Goal: Information Seeking & Learning: Compare options

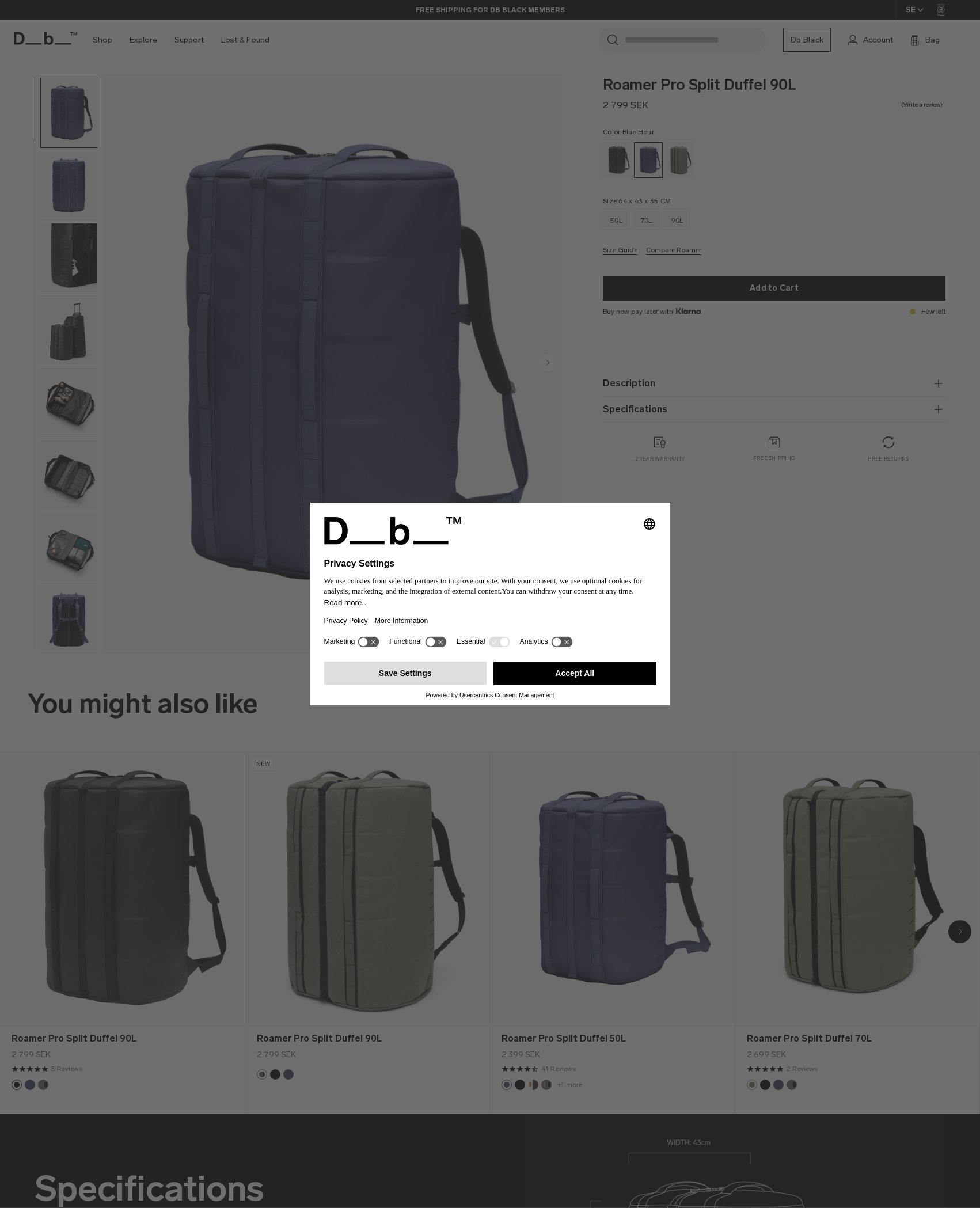
click at [398, 675] on button "Save Settings" at bounding box center [405, 672] width 163 height 23
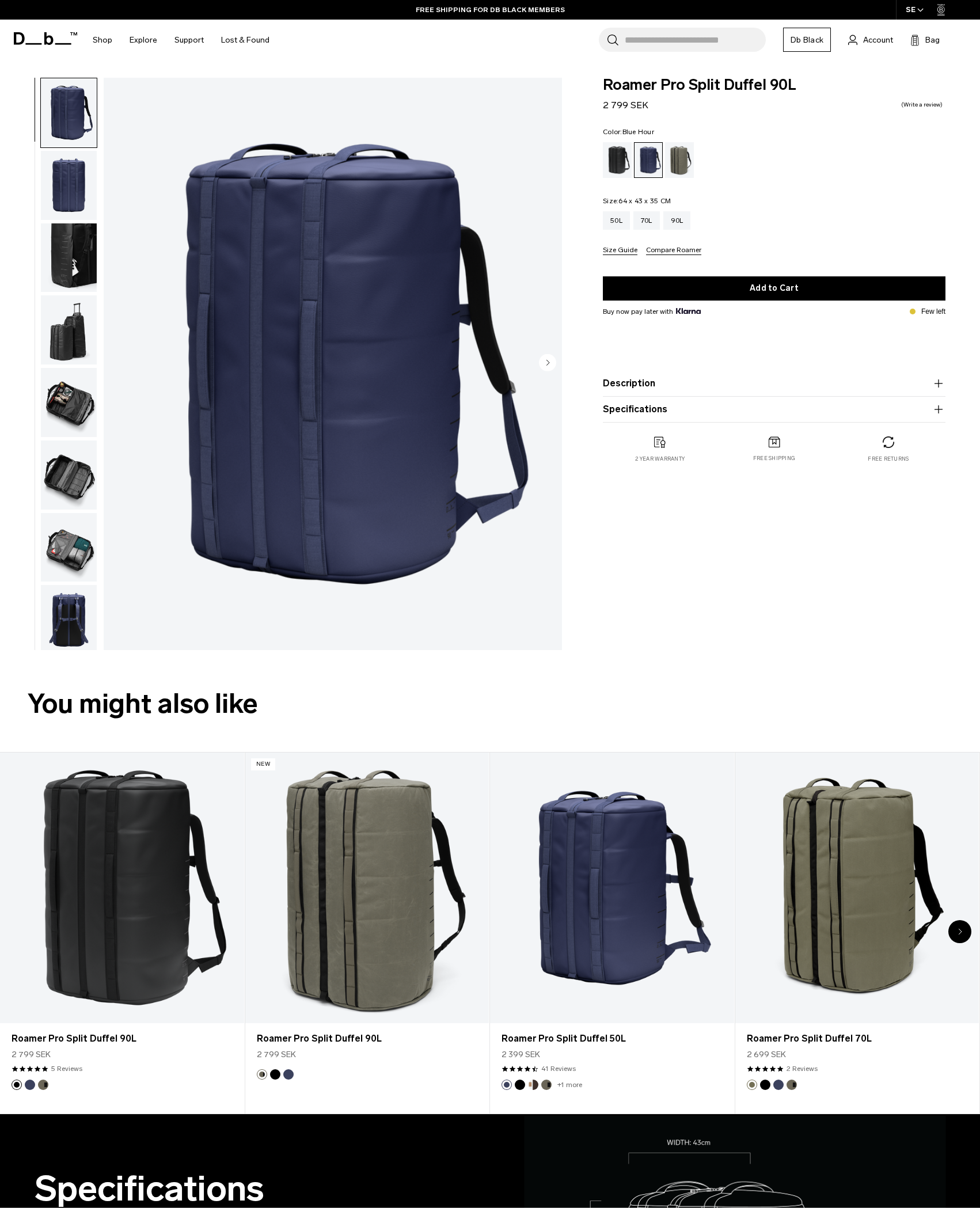
click at [79, 257] on img "button" at bounding box center [68, 257] width 56 height 69
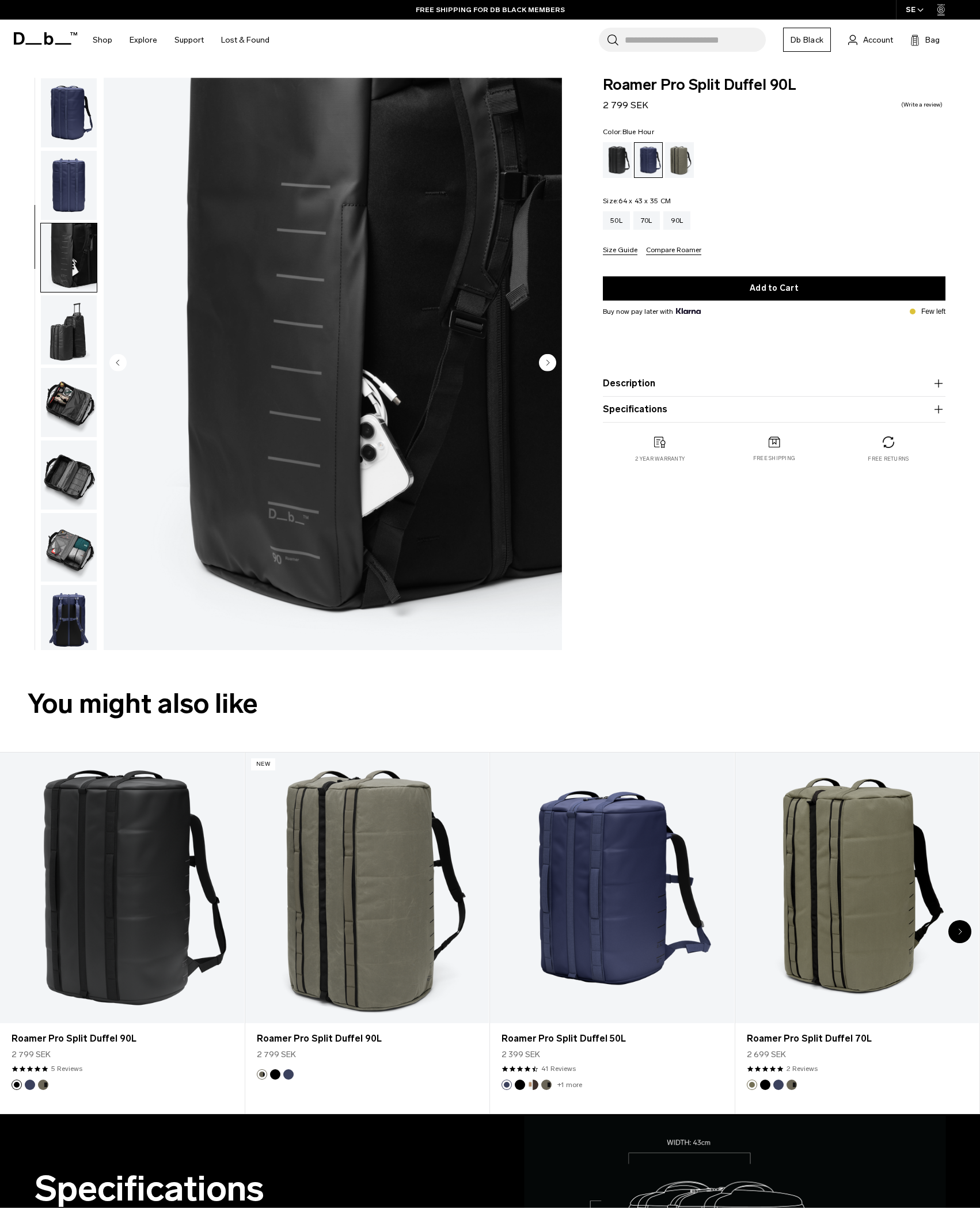
scroll to position [77, 0]
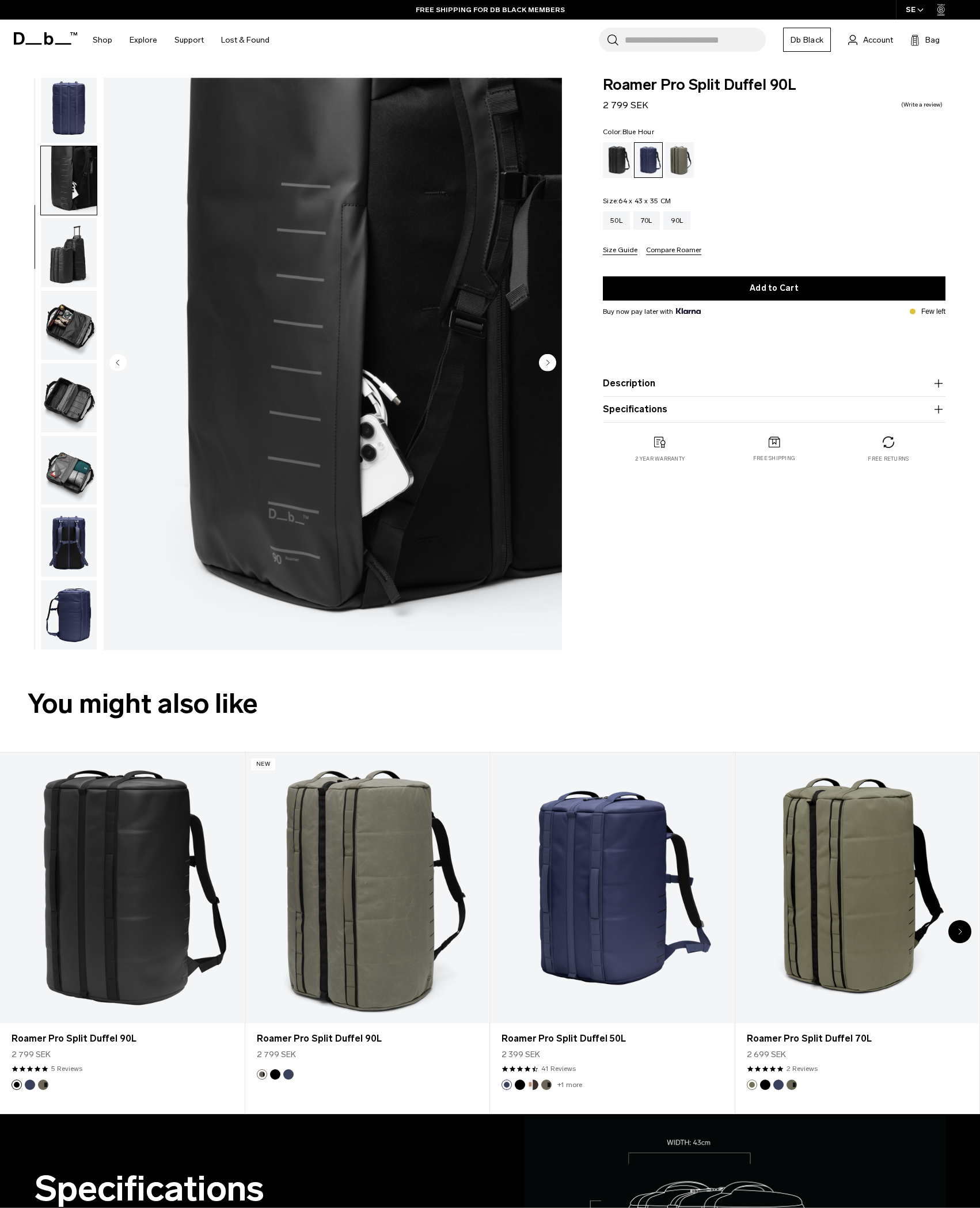
click at [72, 320] on img "button" at bounding box center [68, 325] width 56 height 69
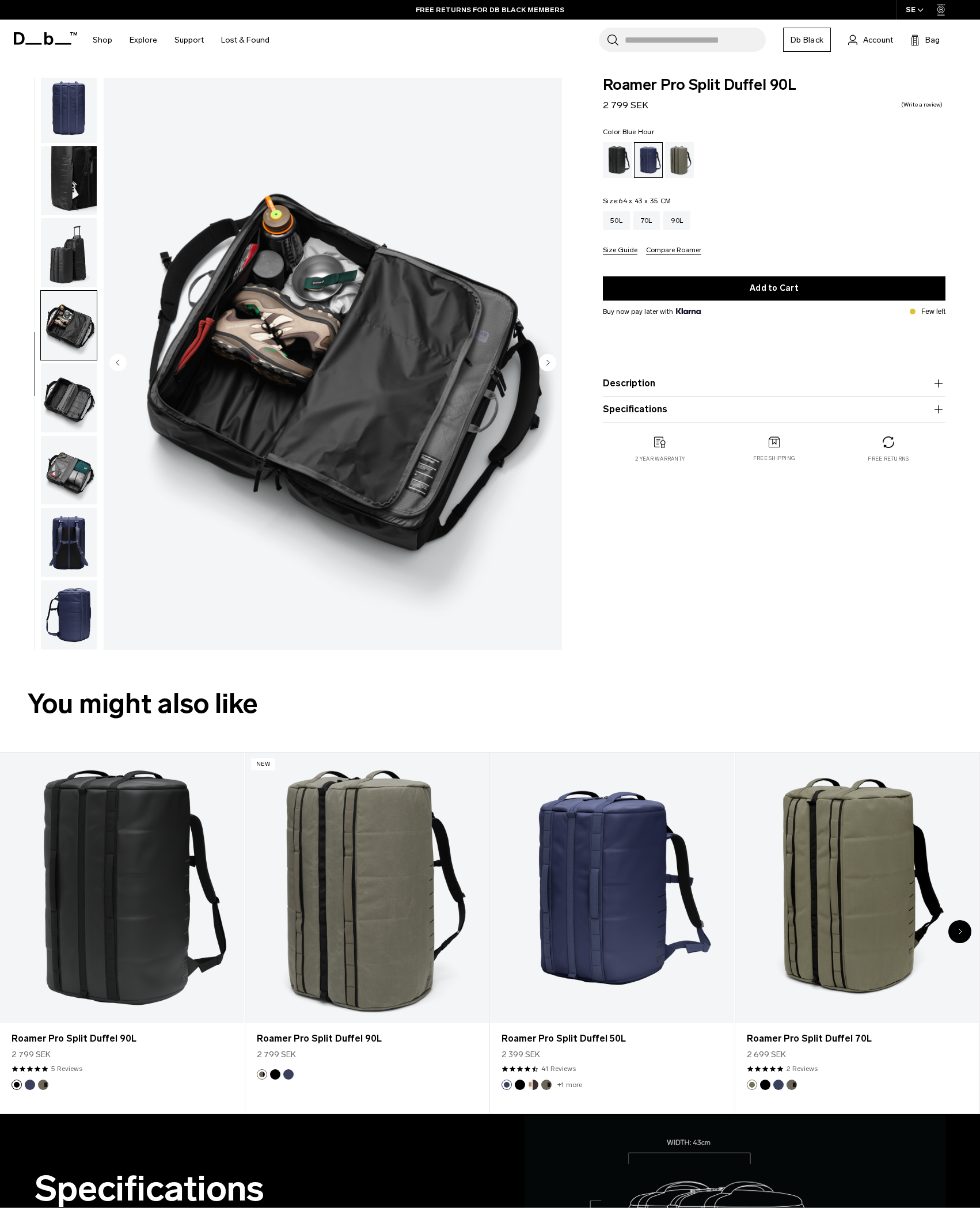
click at [77, 408] on img "button" at bounding box center [68, 397] width 56 height 69
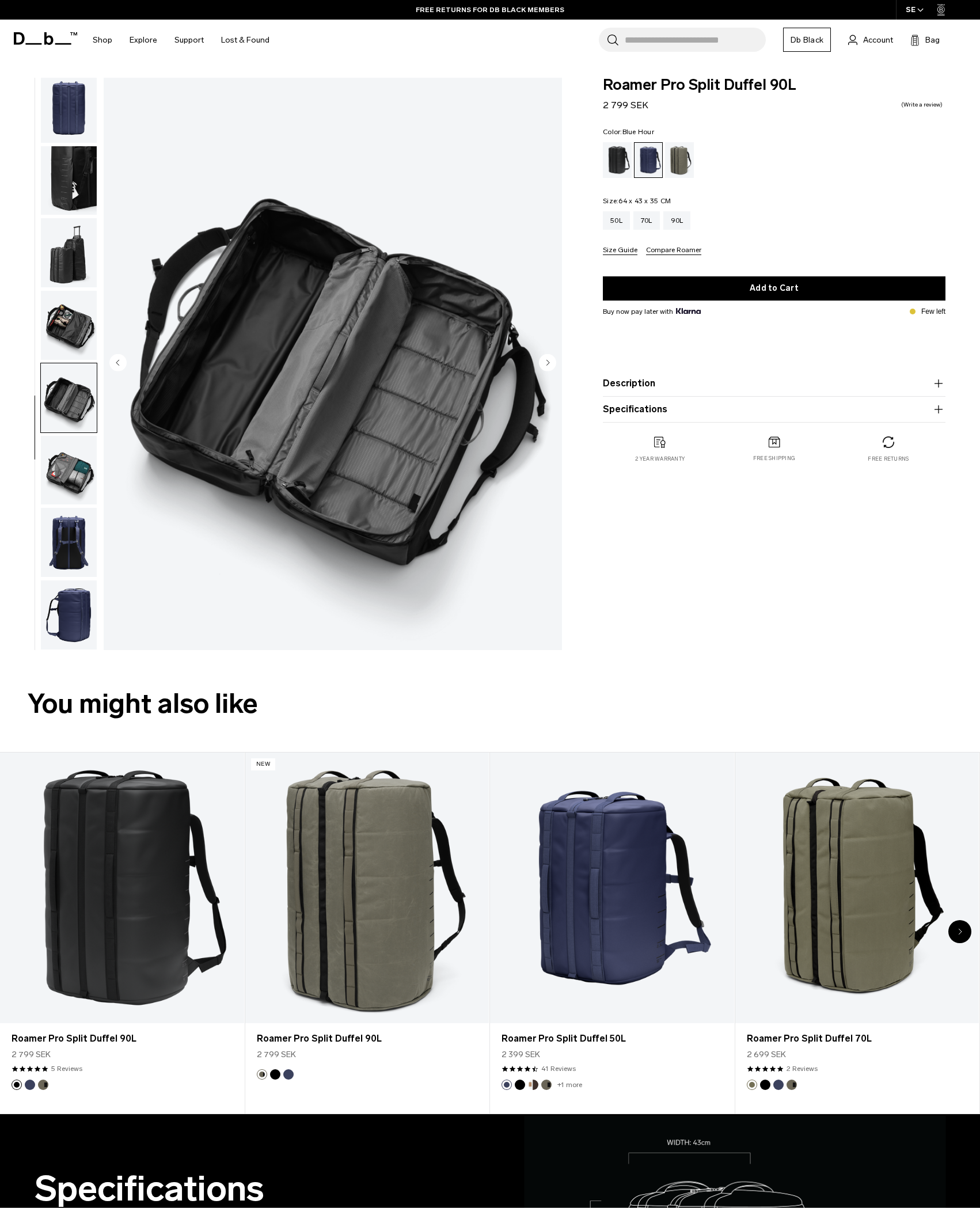
click at [80, 442] on img "button" at bounding box center [68, 470] width 56 height 69
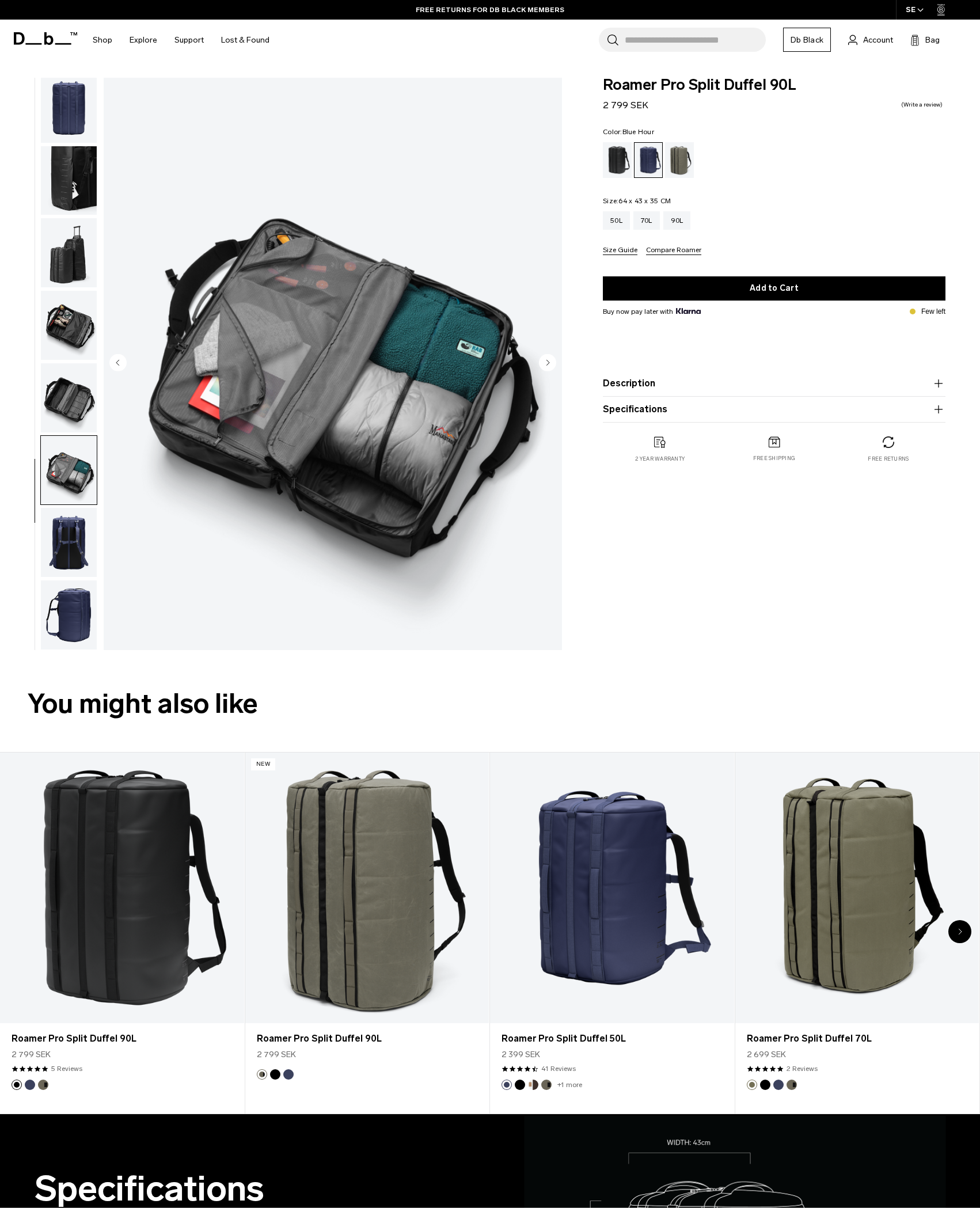
click at [80, 531] on img "button" at bounding box center [68, 543] width 56 height 69
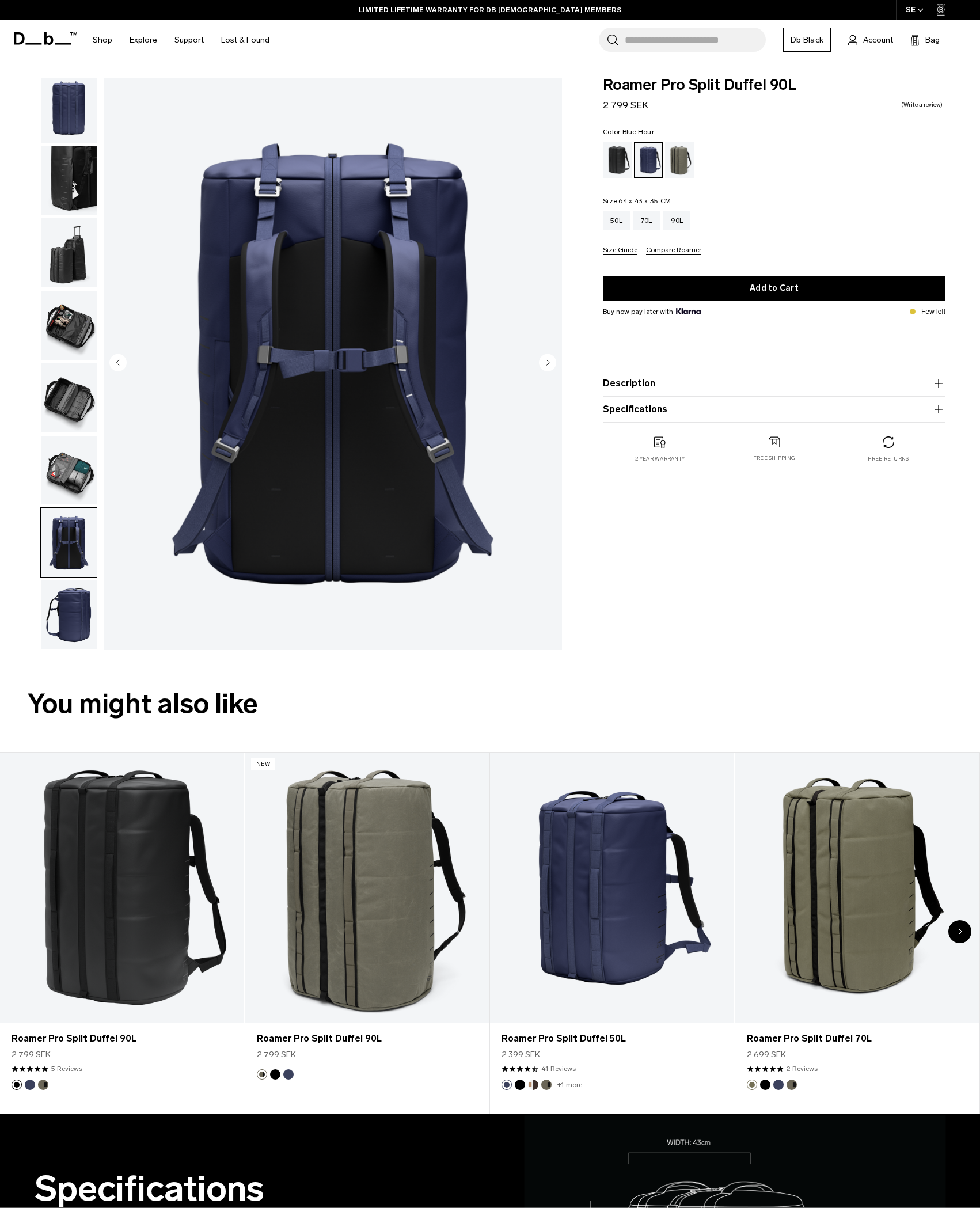
click at [76, 596] on img "button" at bounding box center [68, 615] width 56 height 69
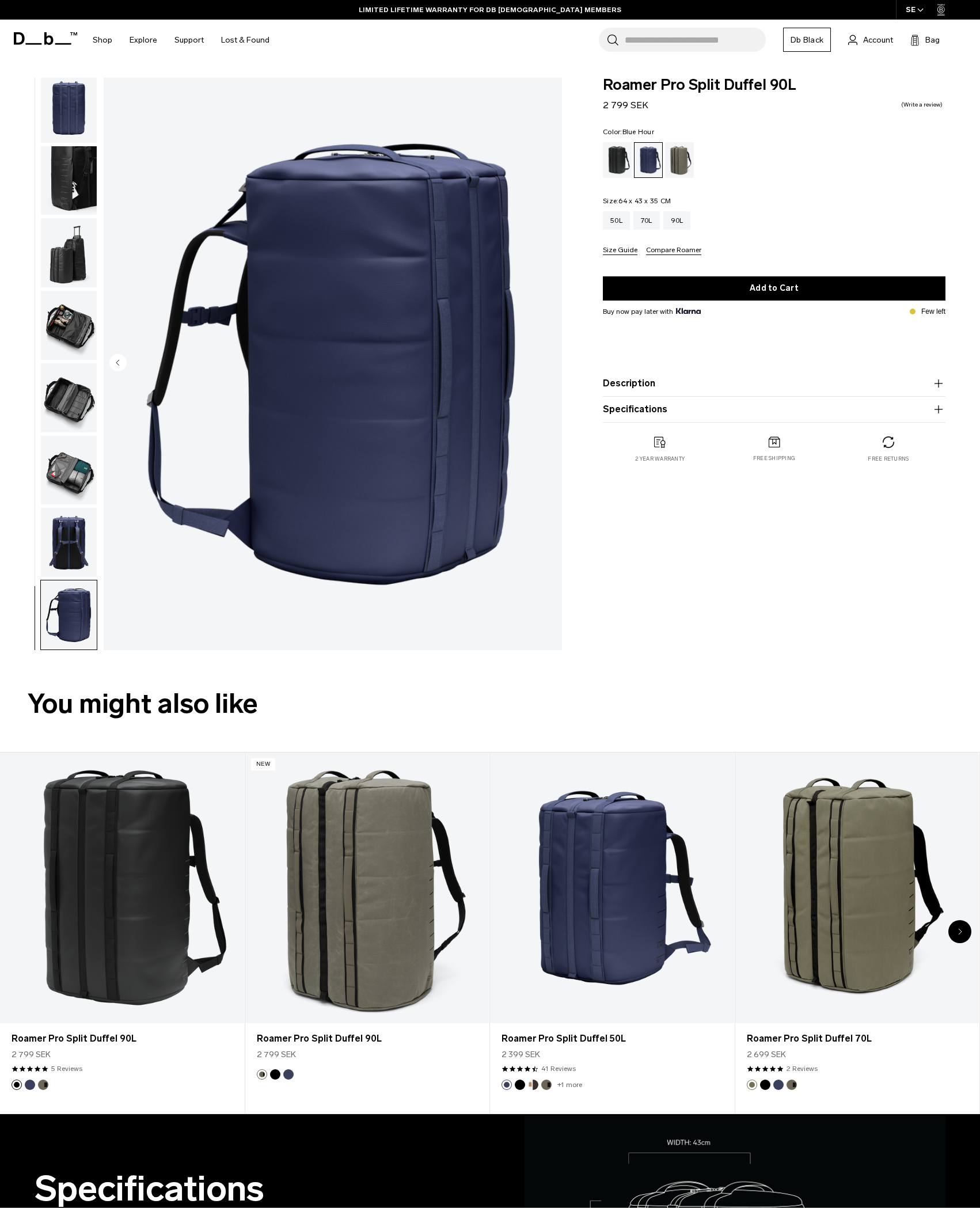
click at [69, 539] on img "button" at bounding box center [68, 543] width 56 height 69
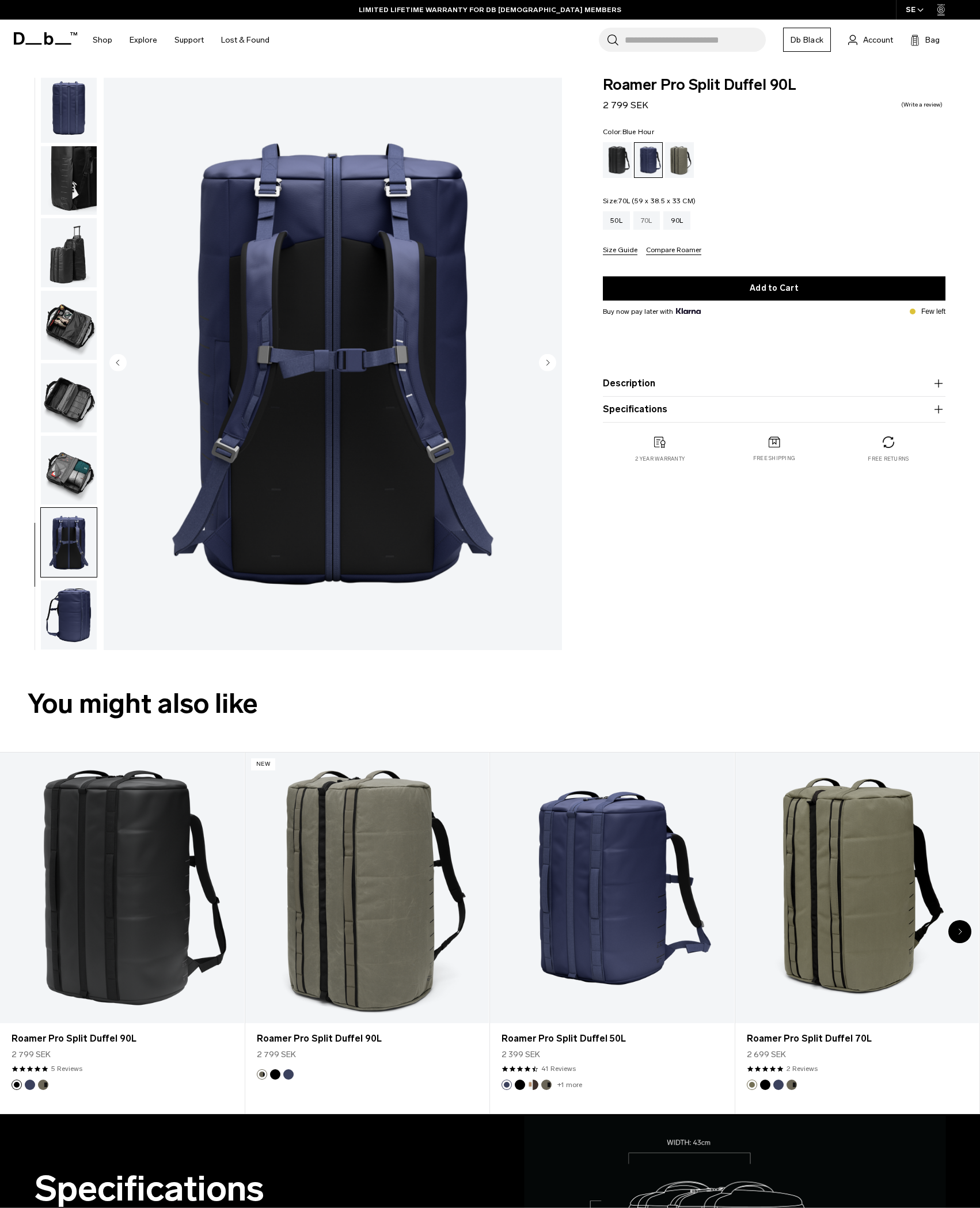
click at [649, 219] on div "70L" at bounding box center [646, 219] width 27 height 18
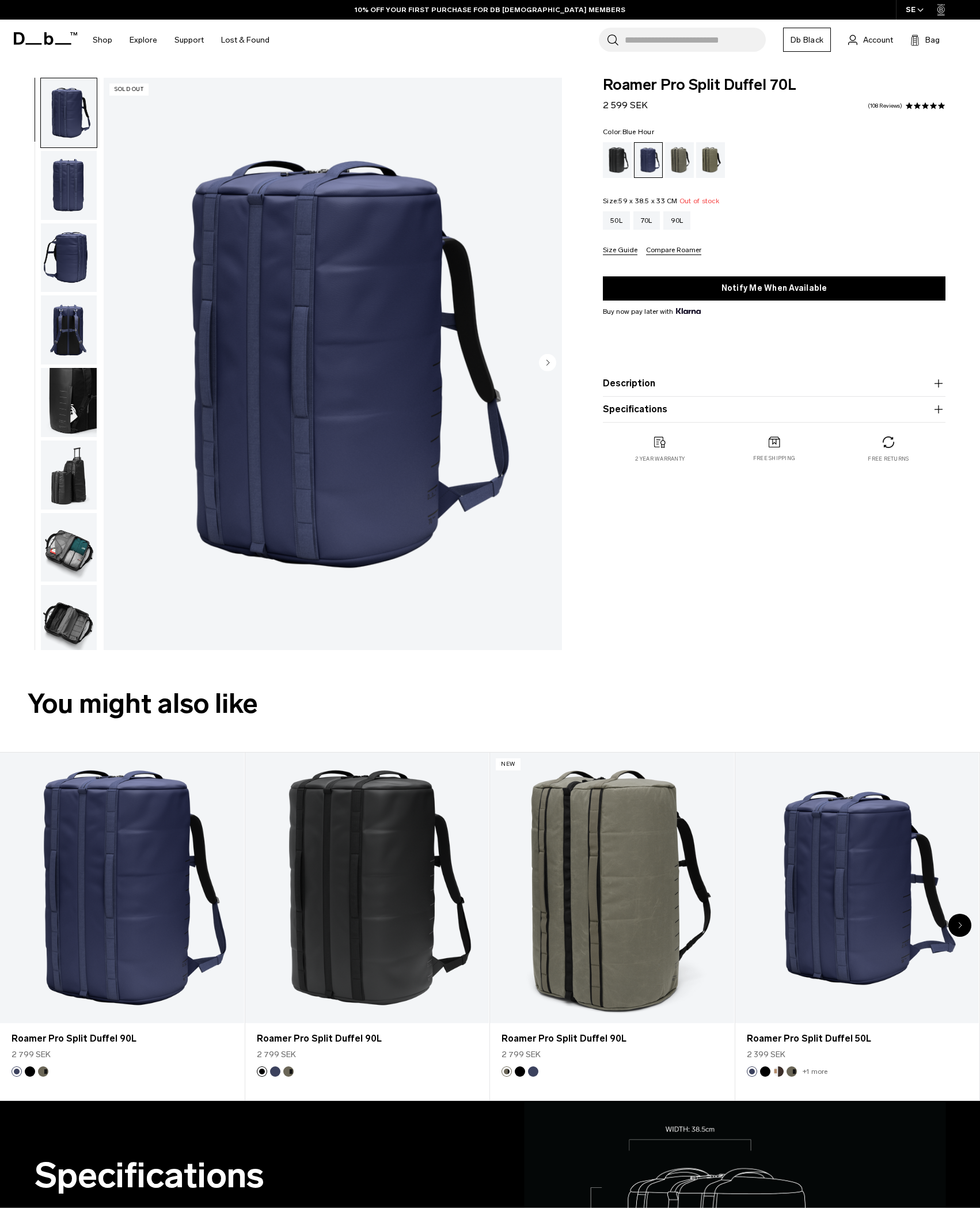
click at [65, 331] on img "button" at bounding box center [68, 330] width 56 height 69
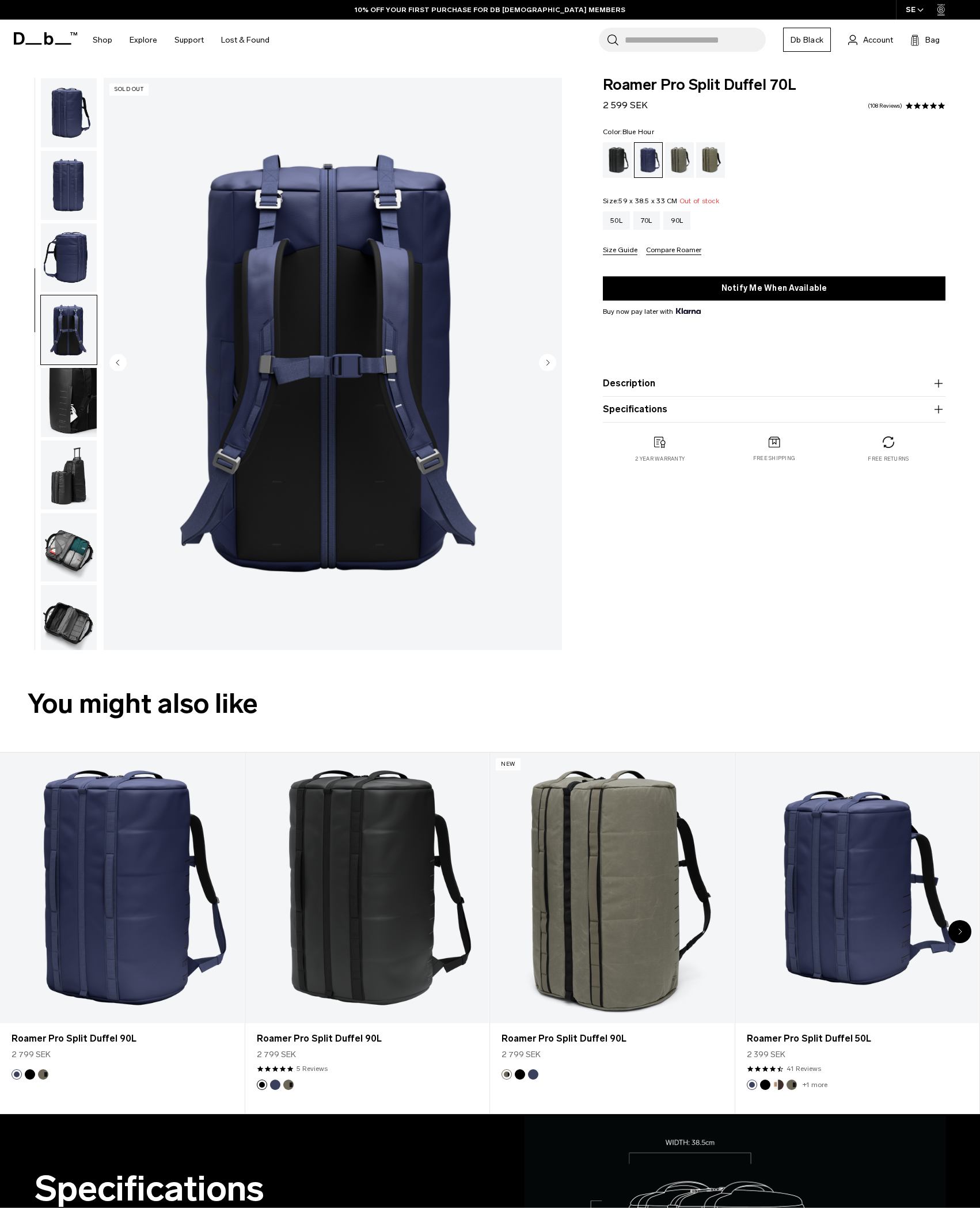
scroll to position [77, 0]
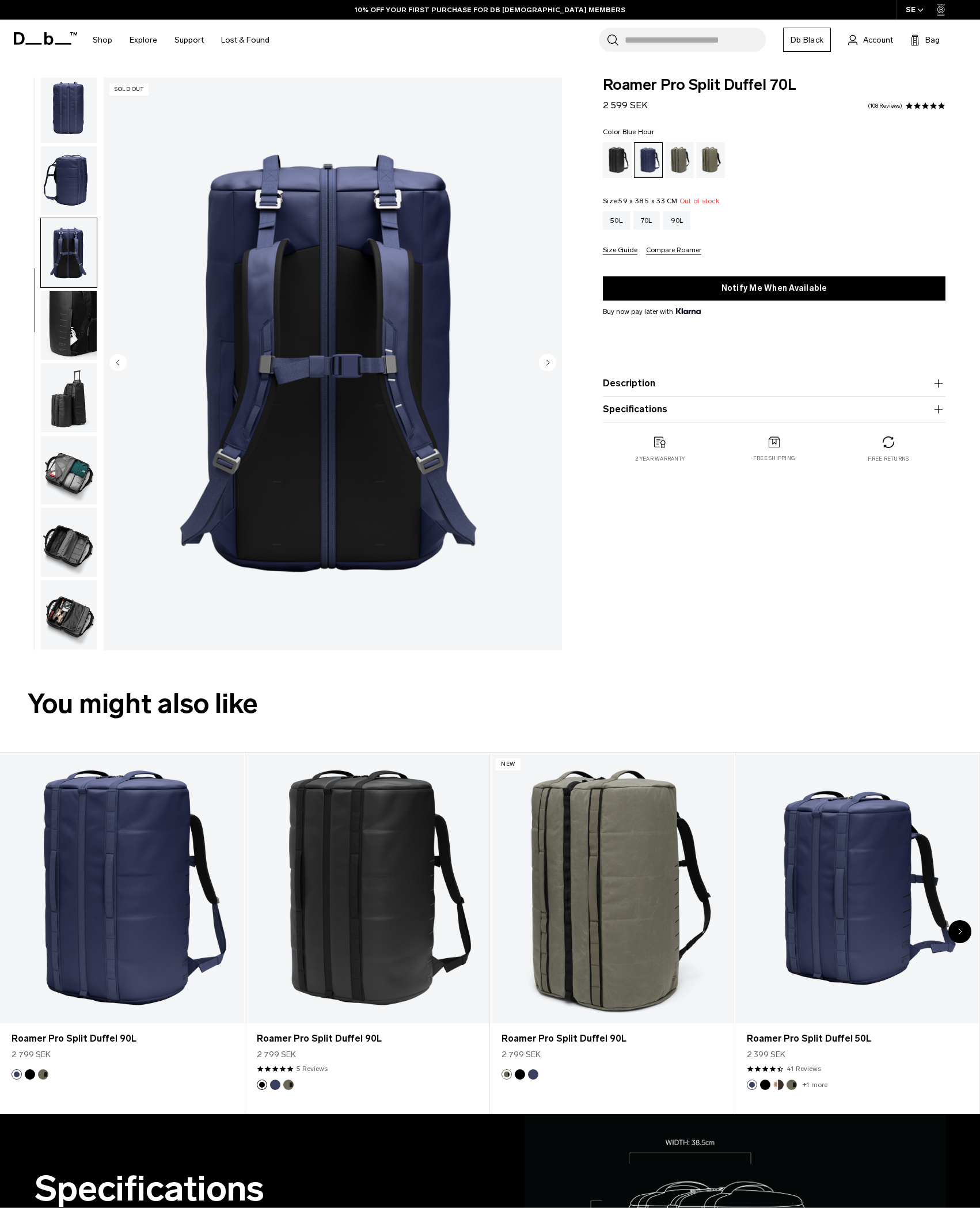
click at [77, 392] on img "button" at bounding box center [68, 397] width 56 height 69
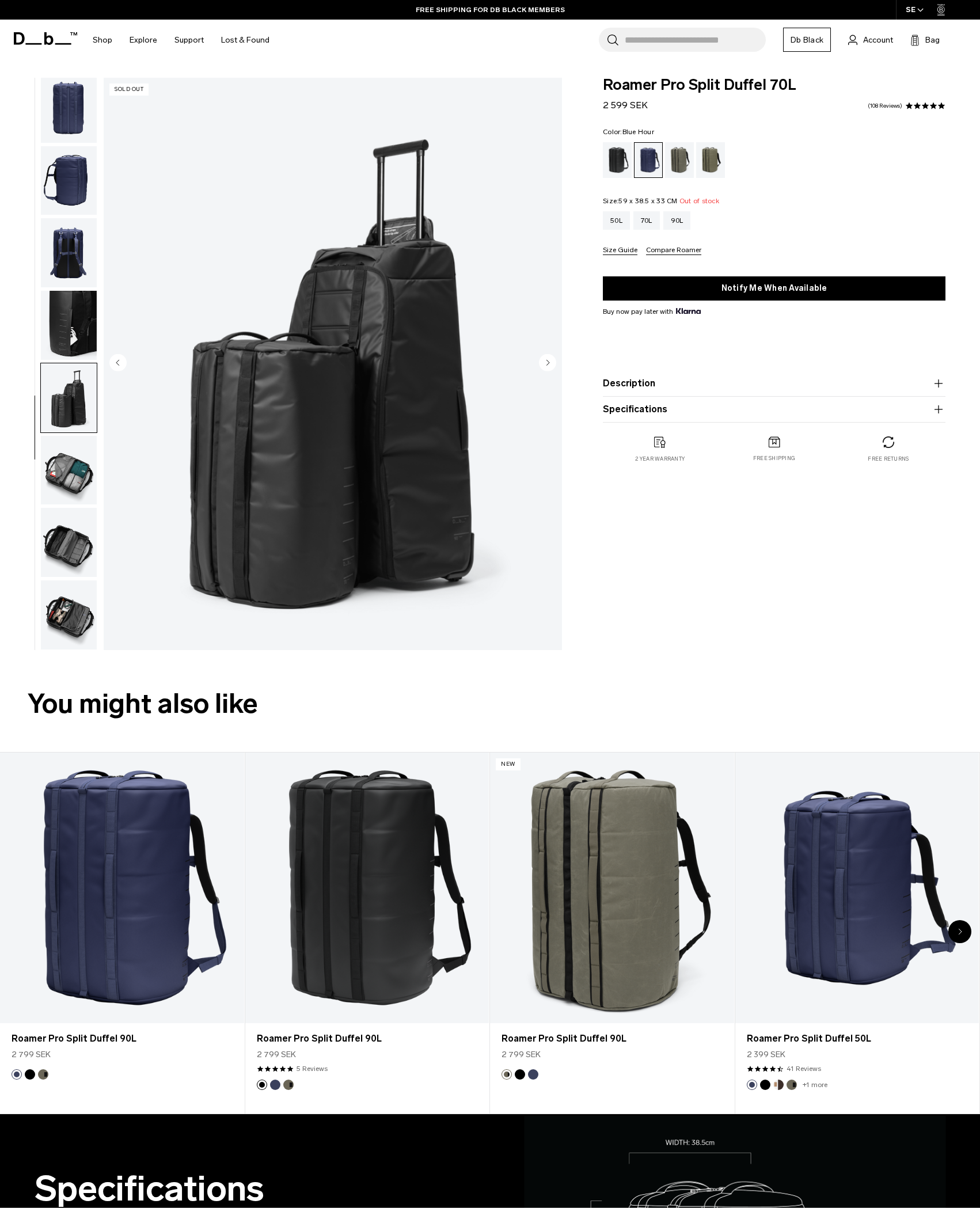
click at [79, 482] on img "button" at bounding box center [68, 470] width 56 height 69
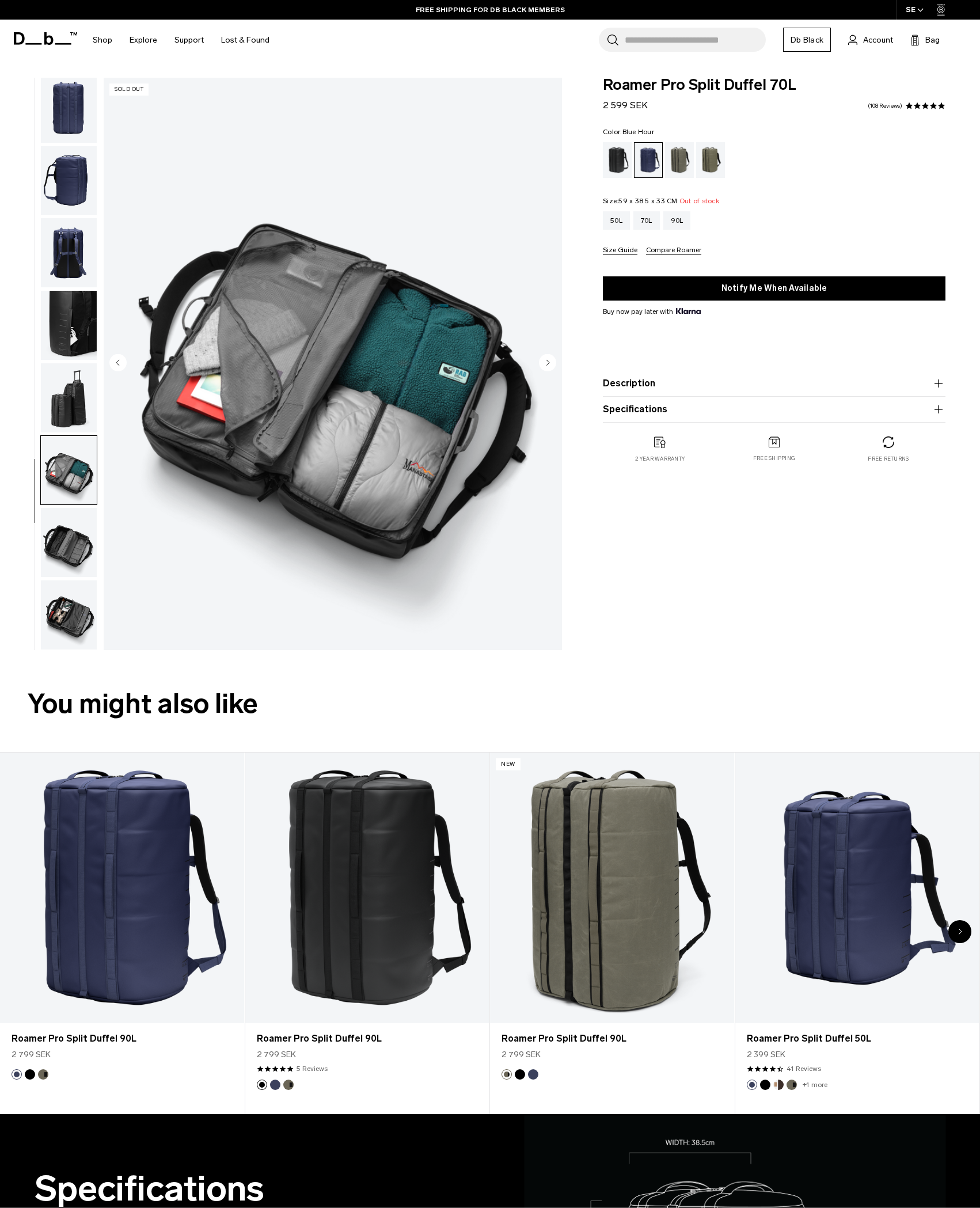
click at [77, 538] on img "button" at bounding box center [68, 543] width 56 height 69
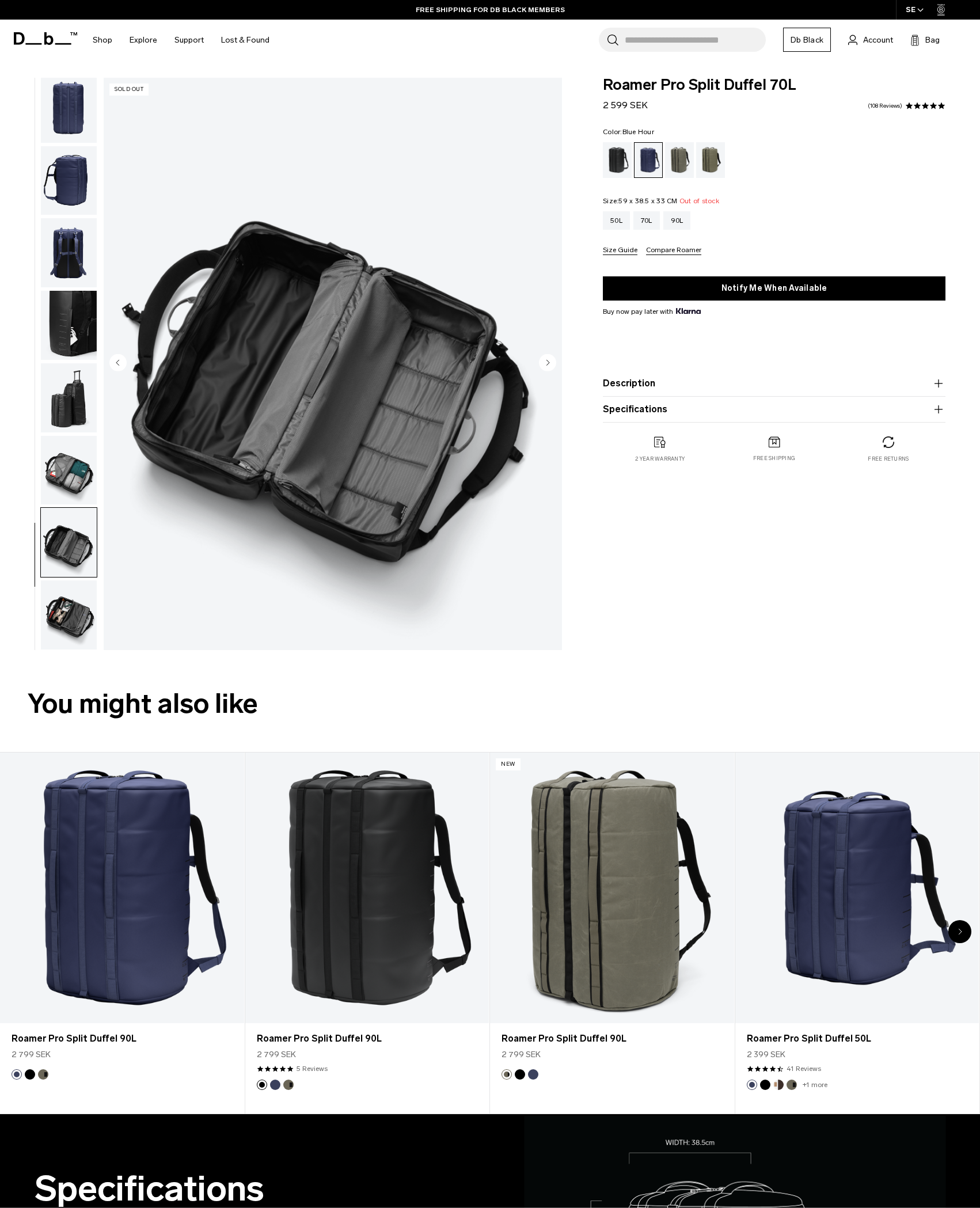
click at [80, 607] on img "button" at bounding box center [68, 615] width 56 height 69
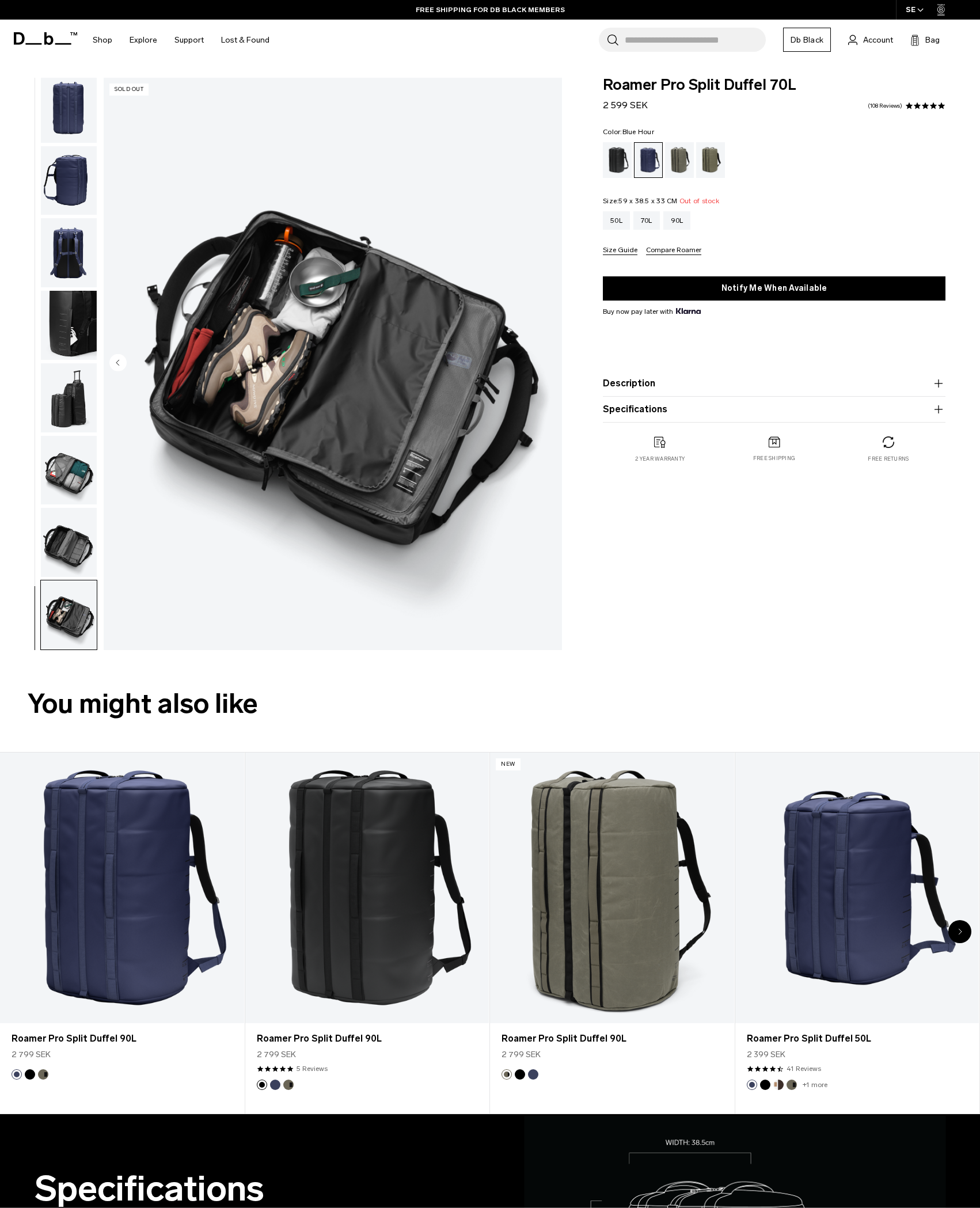
scroll to position [0, 0]
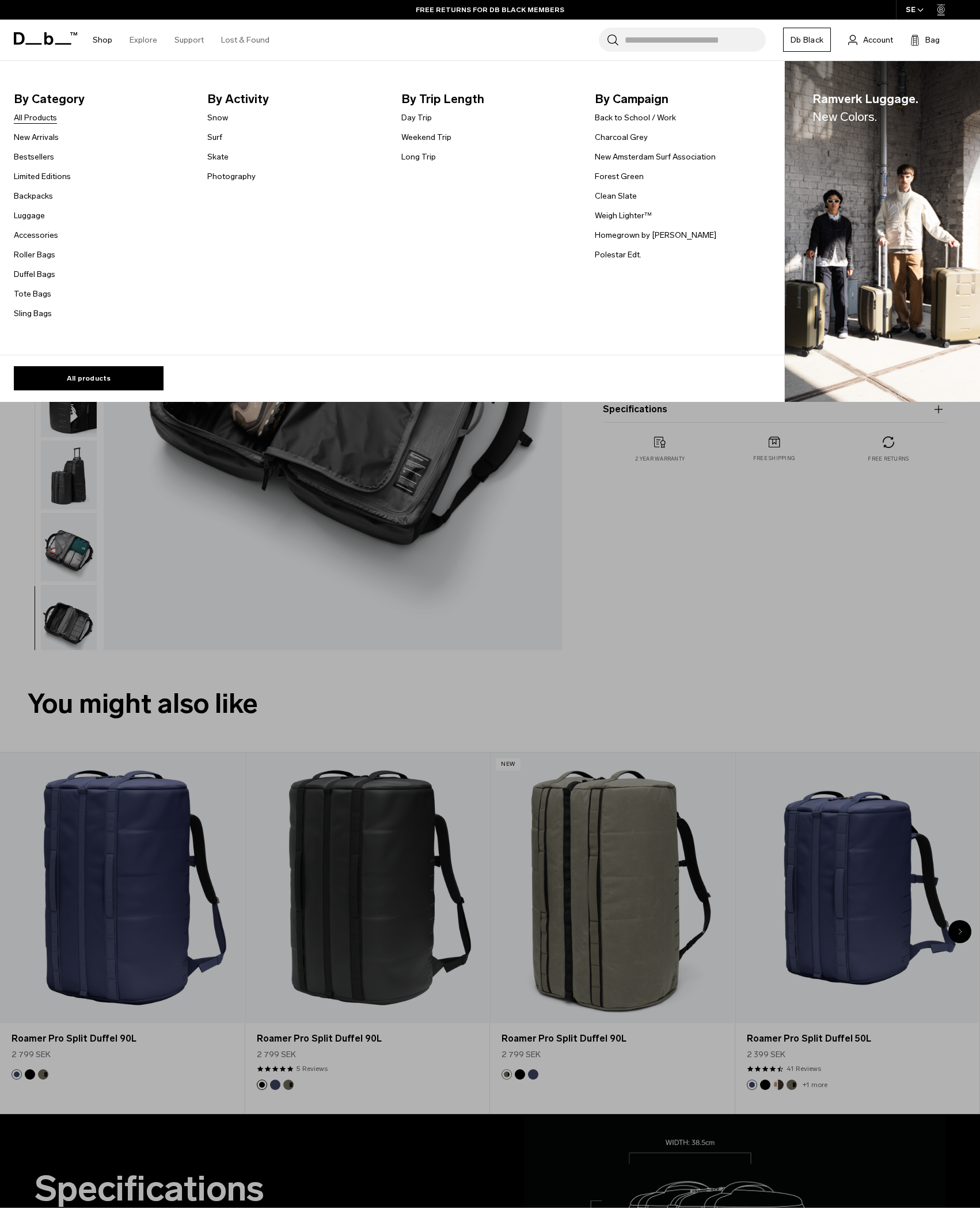
click at [39, 120] on link "All Products" at bounding box center [35, 118] width 43 height 12
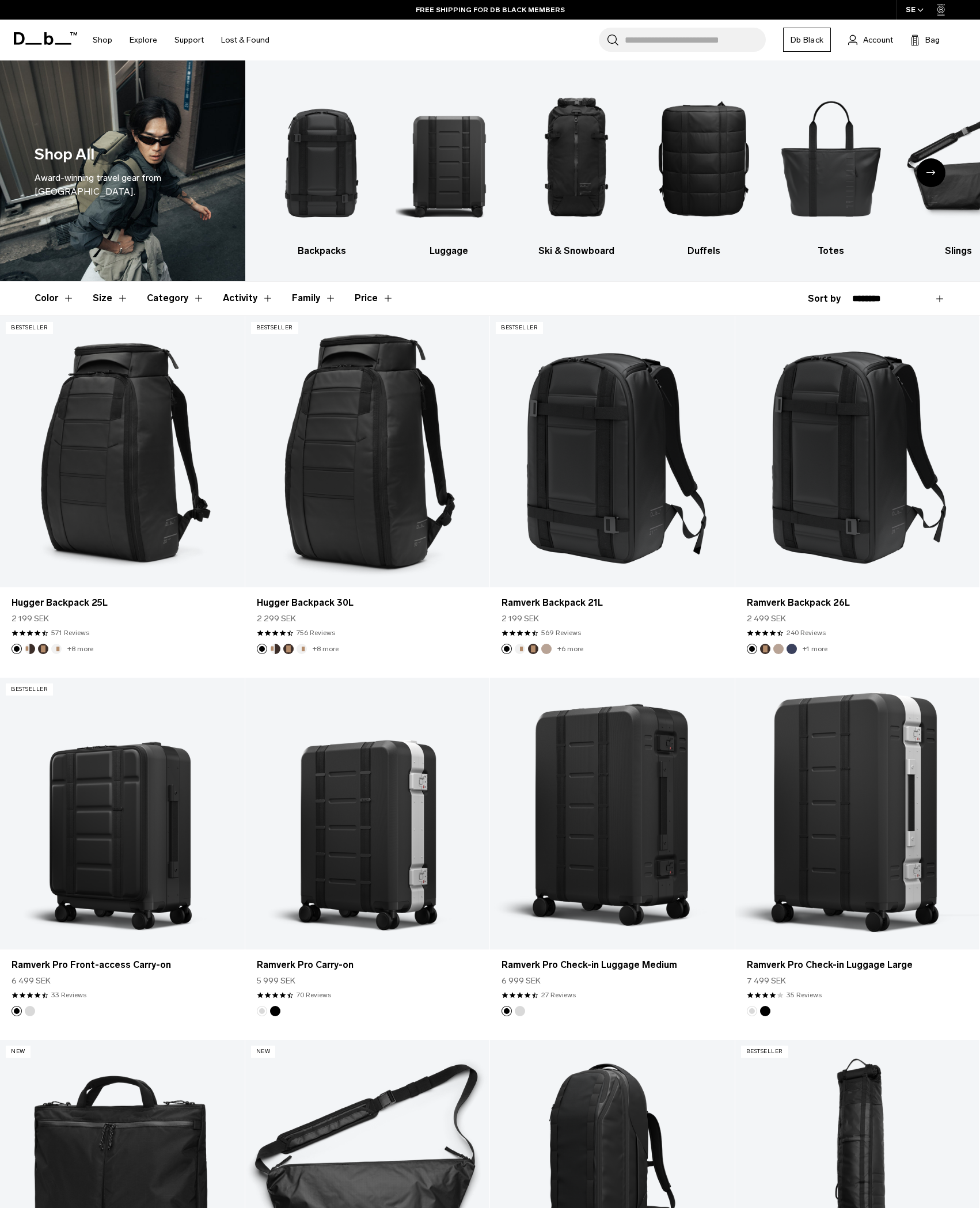
click at [931, 179] on div "Next slide" at bounding box center [931, 172] width 29 height 29
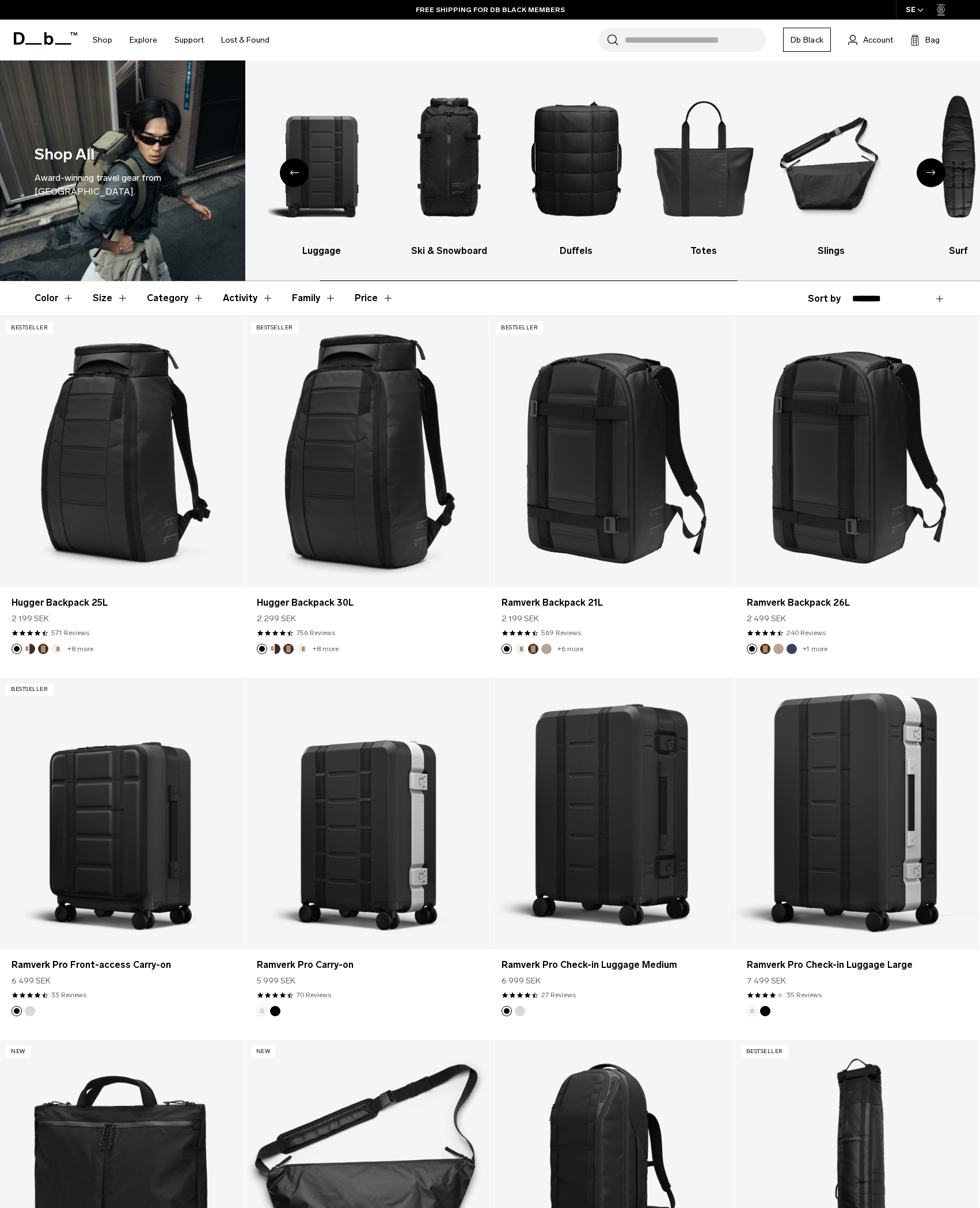
click at [931, 179] on div "Next slide" at bounding box center [931, 172] width 29 height 29
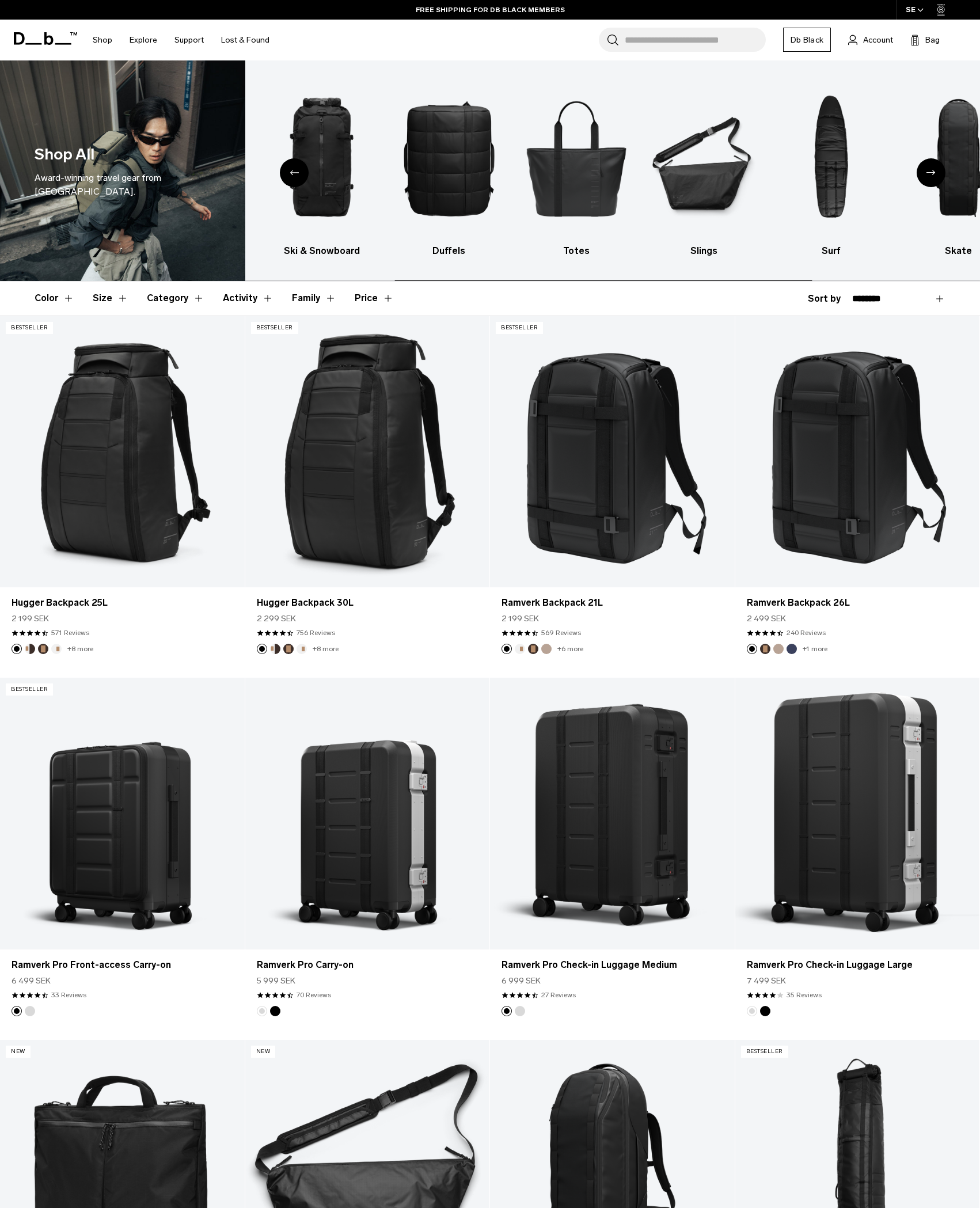
click at [931, 179] on div "Next slide" at bounding box center [931, 172] width 29 height 29
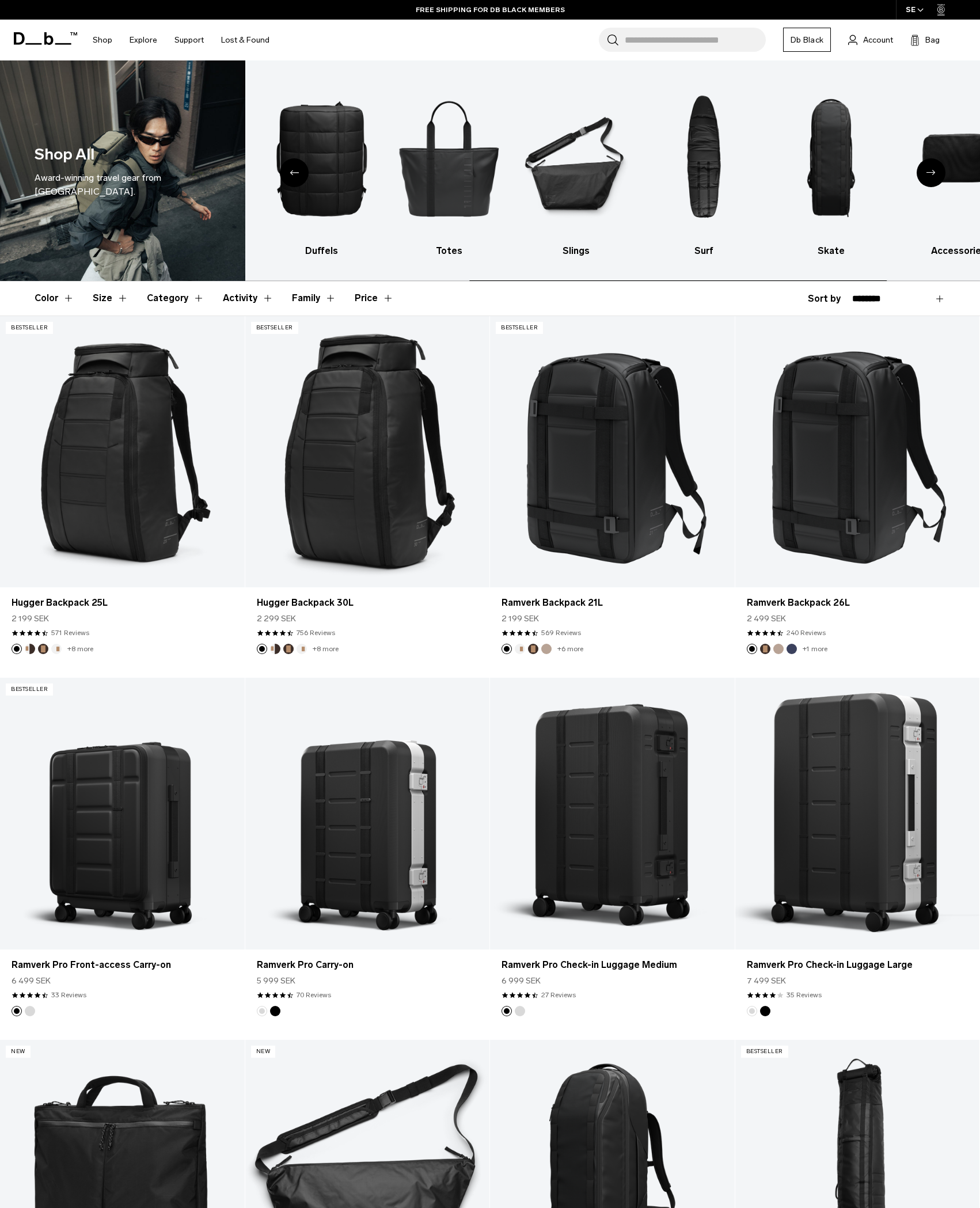
click at [931, 179] on div "Next slide" at bounding box center [931, 172] width 29 height 29
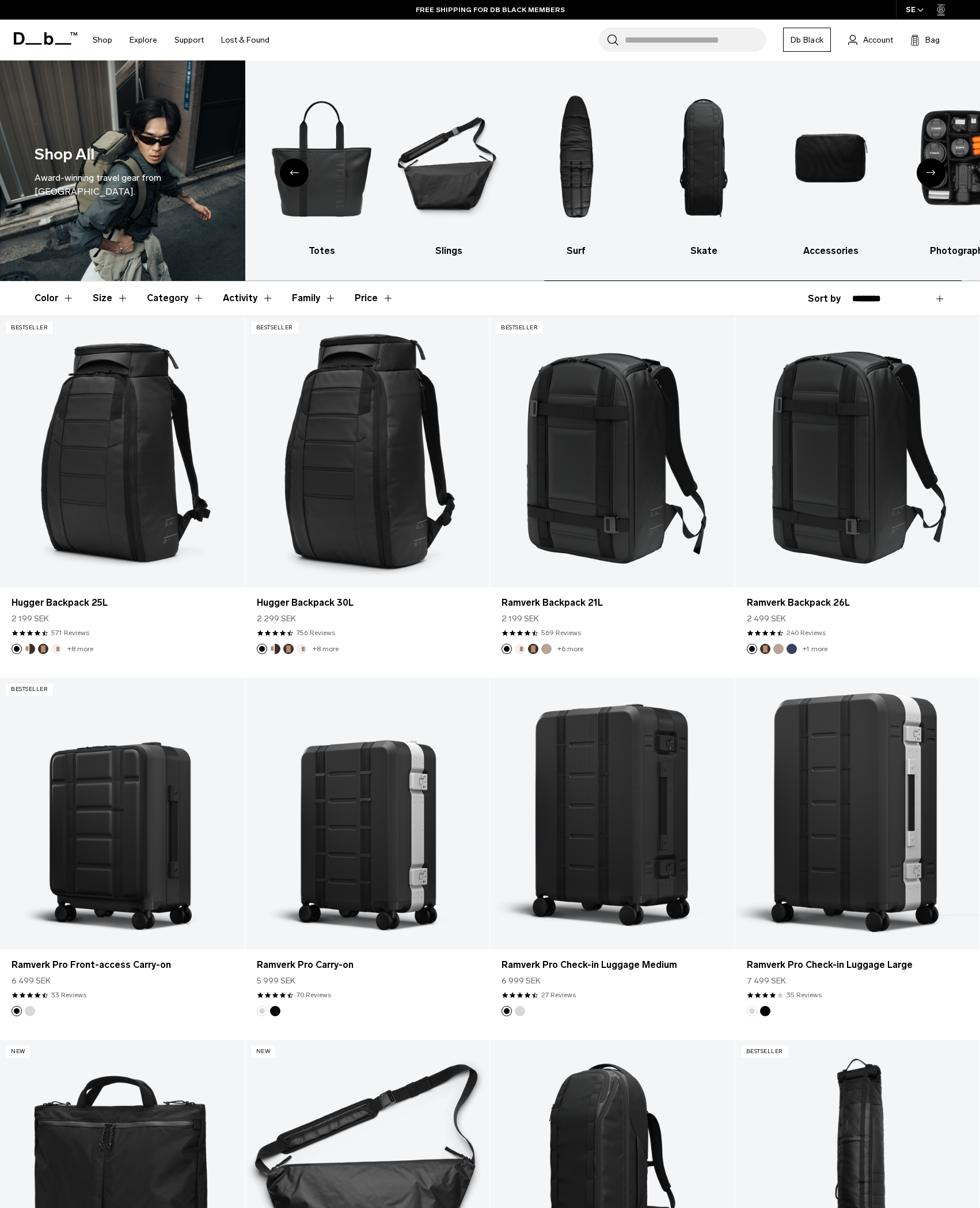
click at [931, 179] on div "Next slide" at bounding box center [931, 172] width 29 height 29
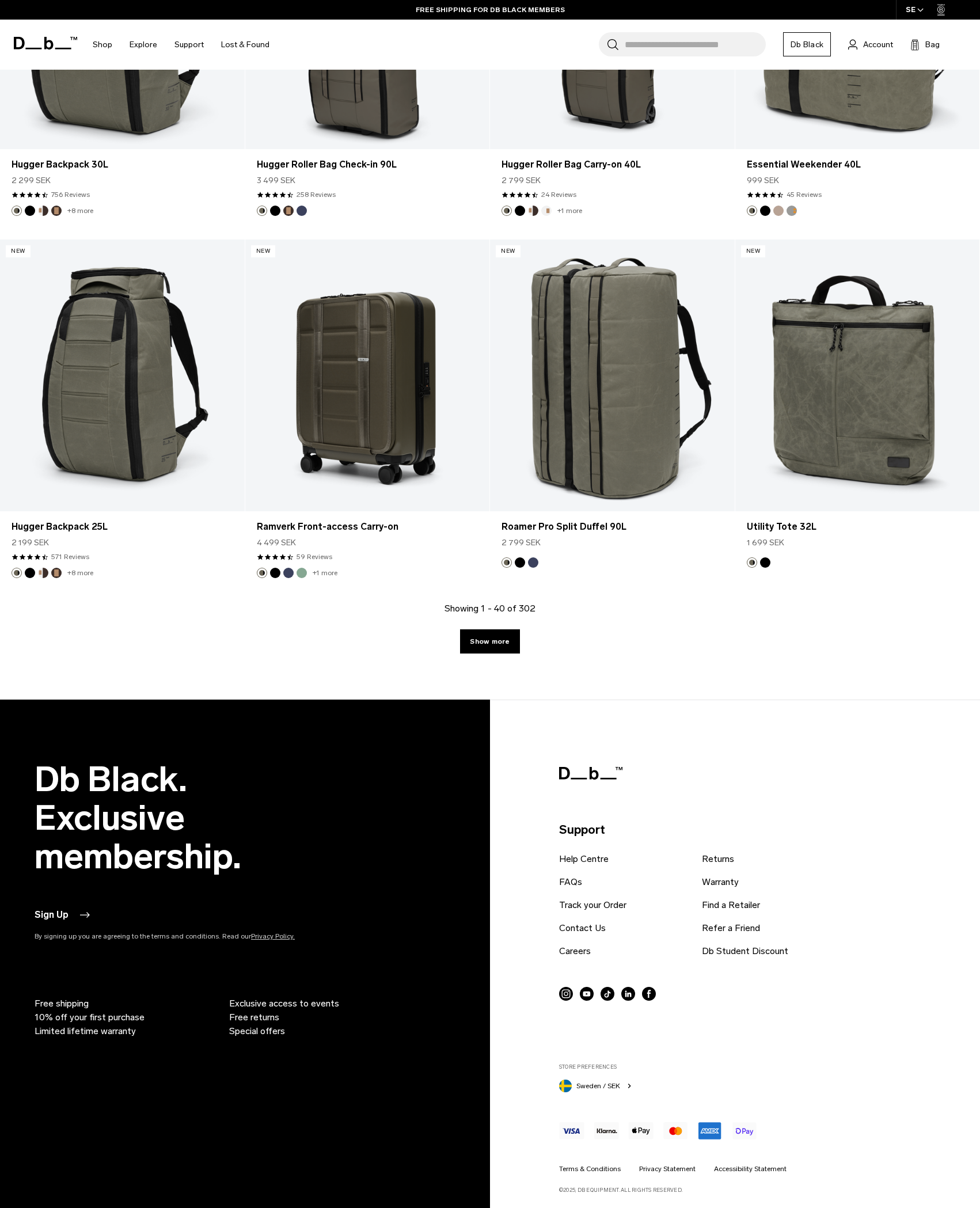
scroll to position [3700, 0]
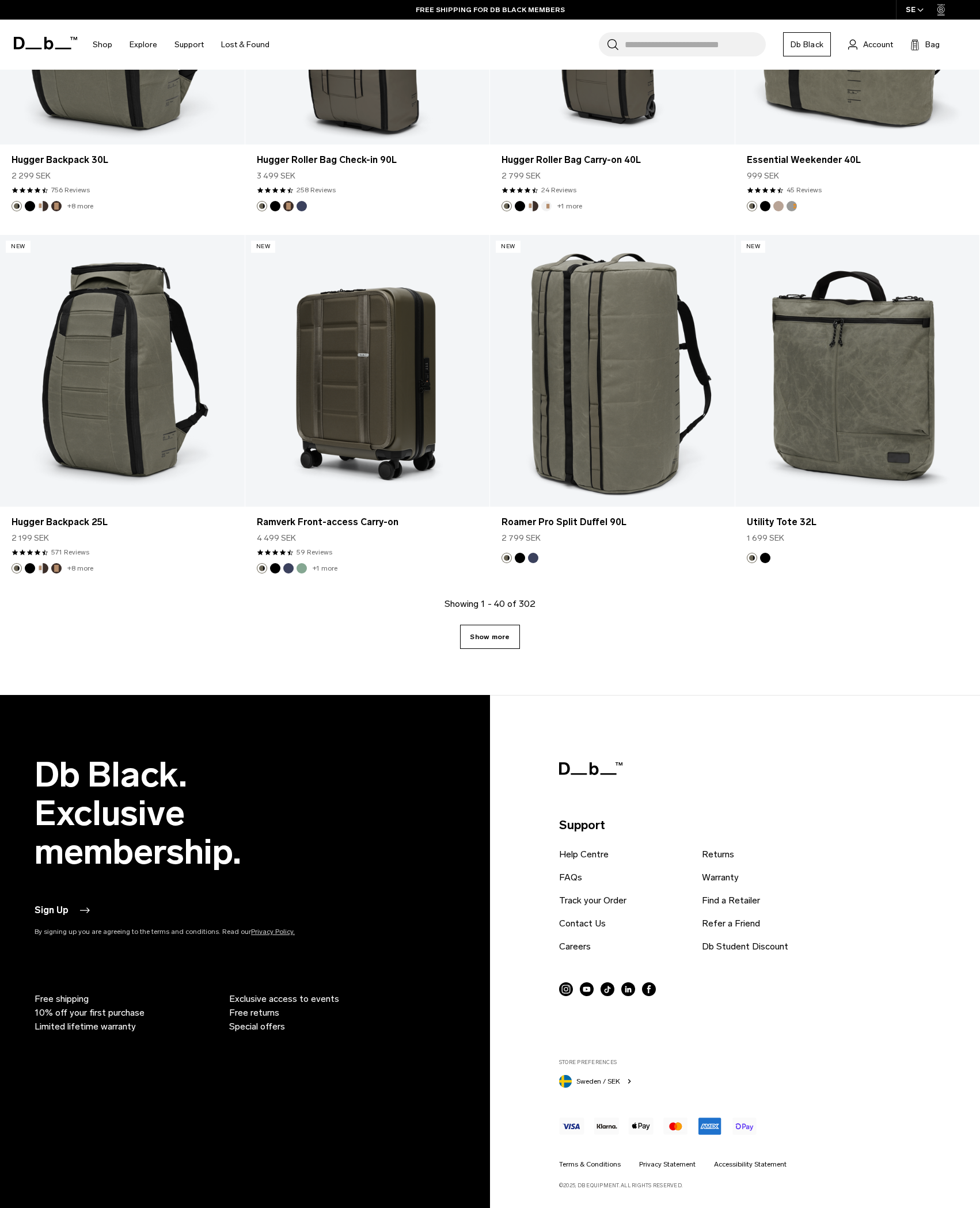
click at [503, 642] on link "Show more" at bounding box center [489, 637] width 60 height 24
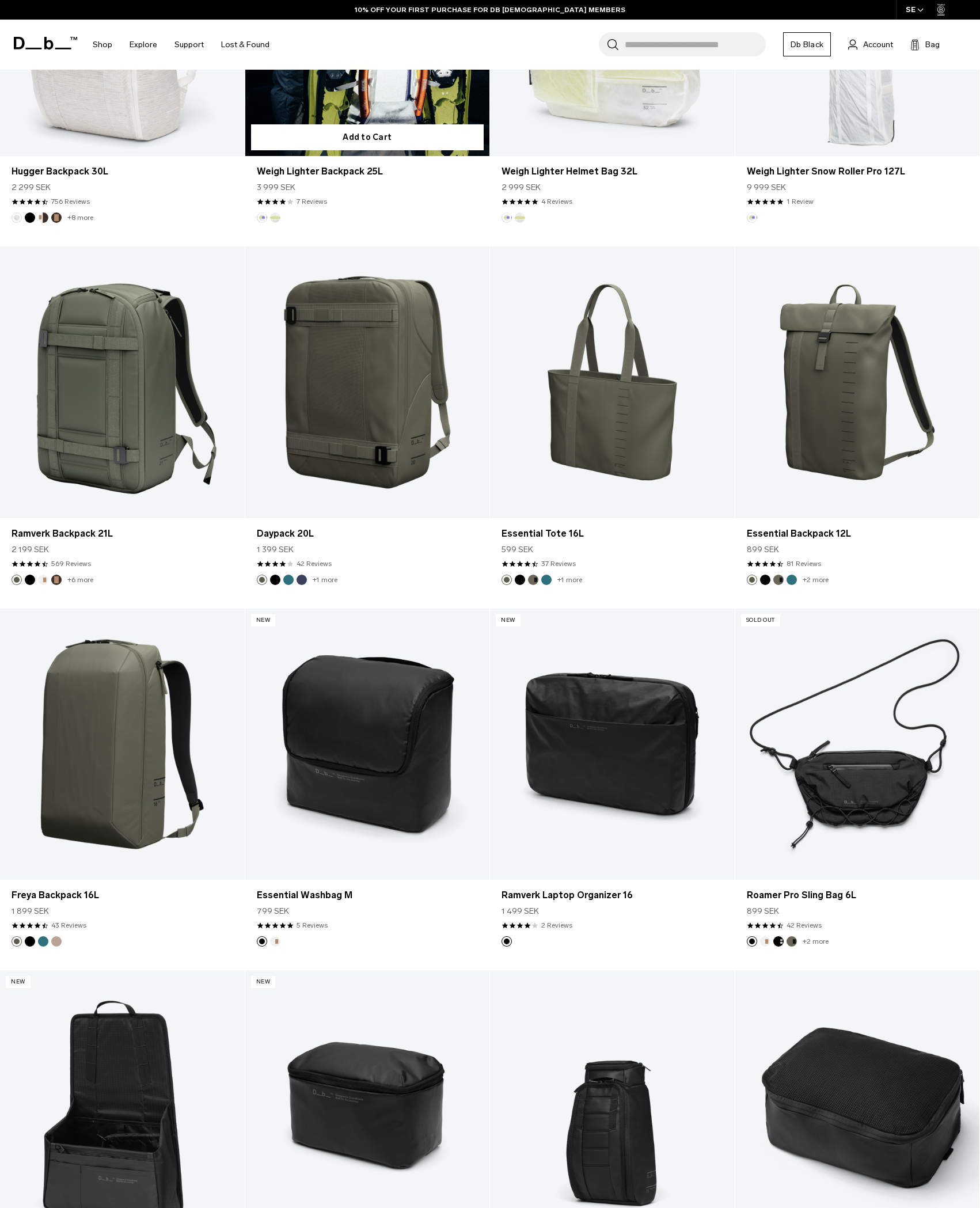
scroll to position [5139, 0]
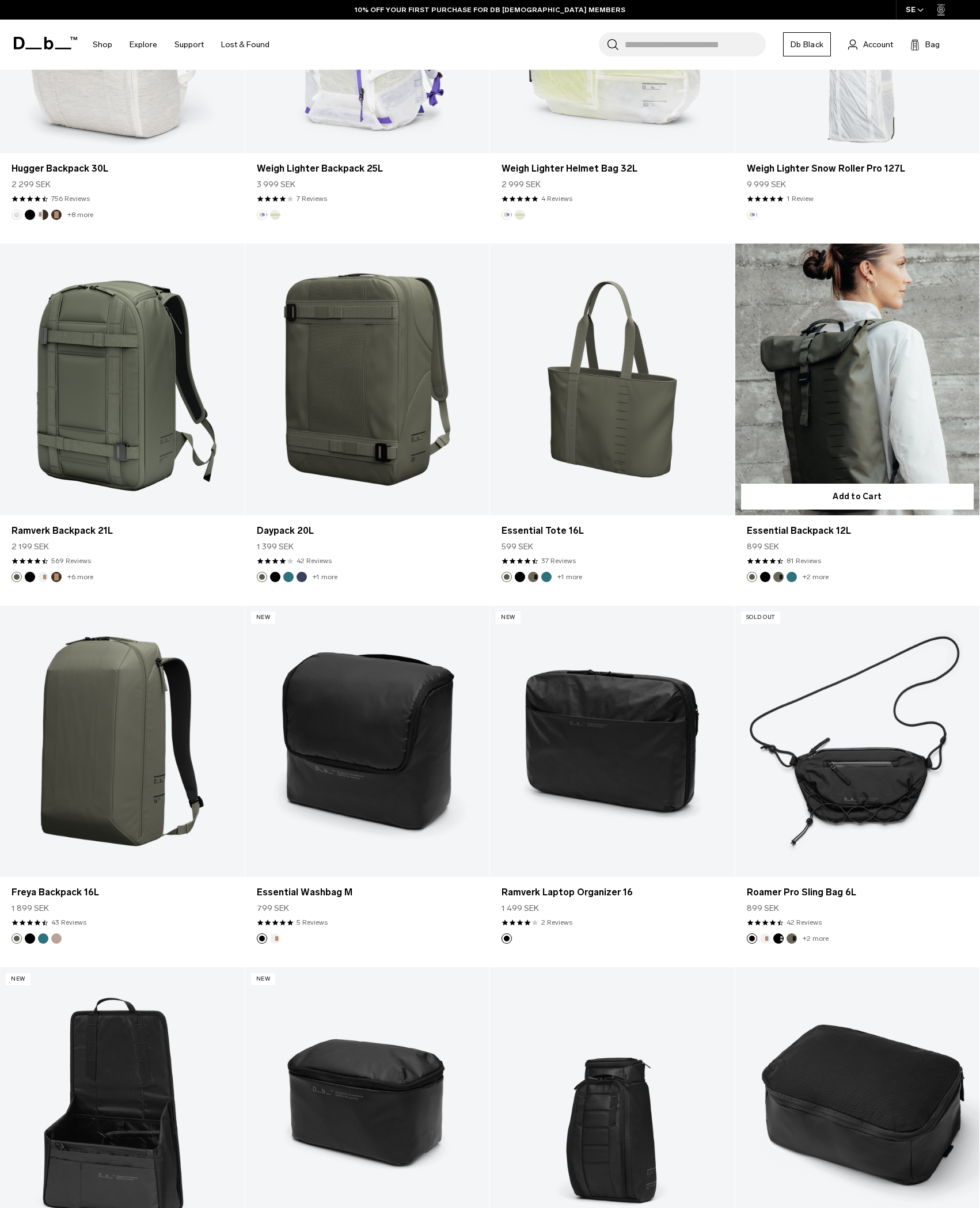
click at [855, 374] on link "Essential Backpack 12L" at bounding box center [857, 379] width 245 height 271
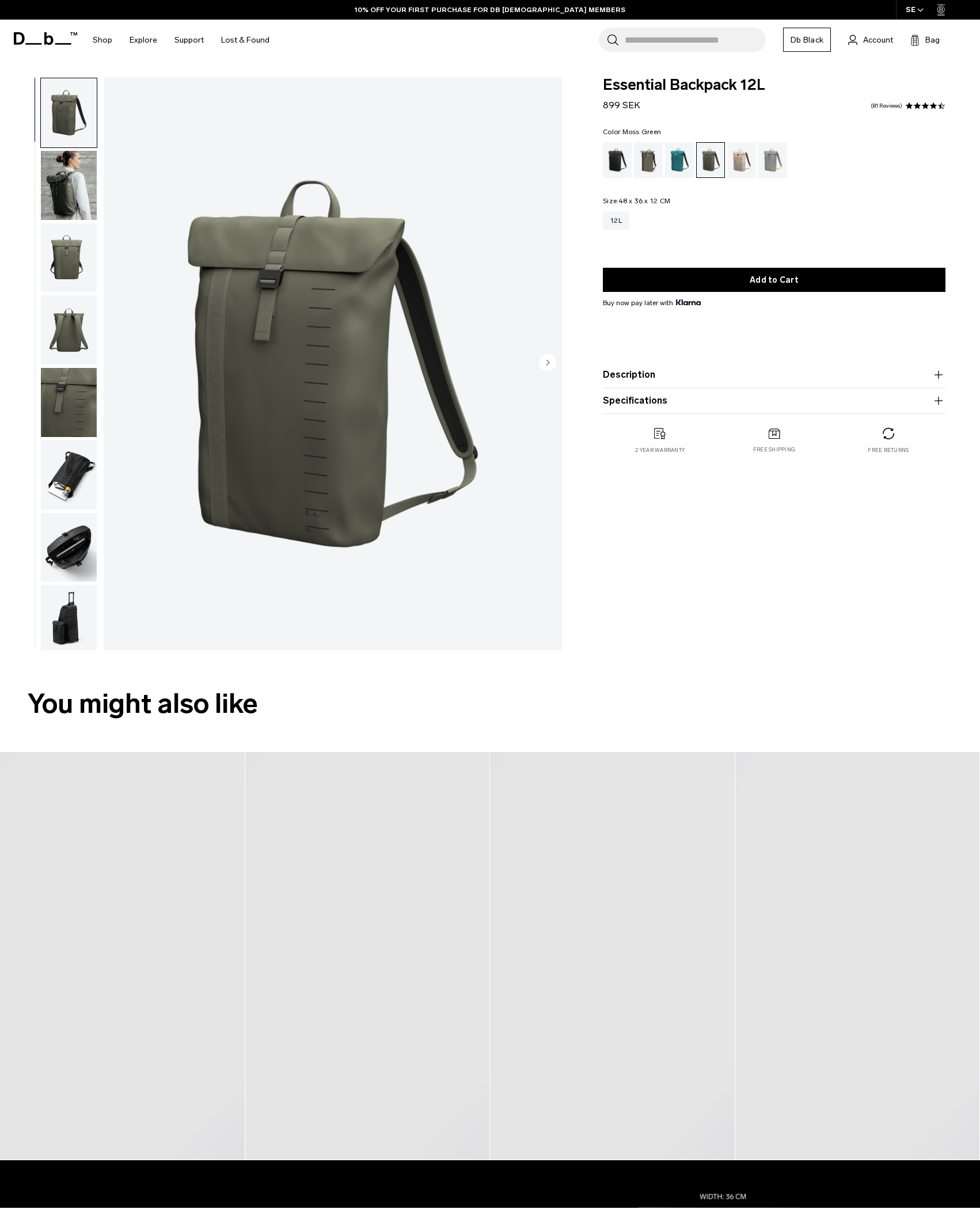
click at [65, 490] on img "button" at bounding box center [68, 475] width 56 height 69
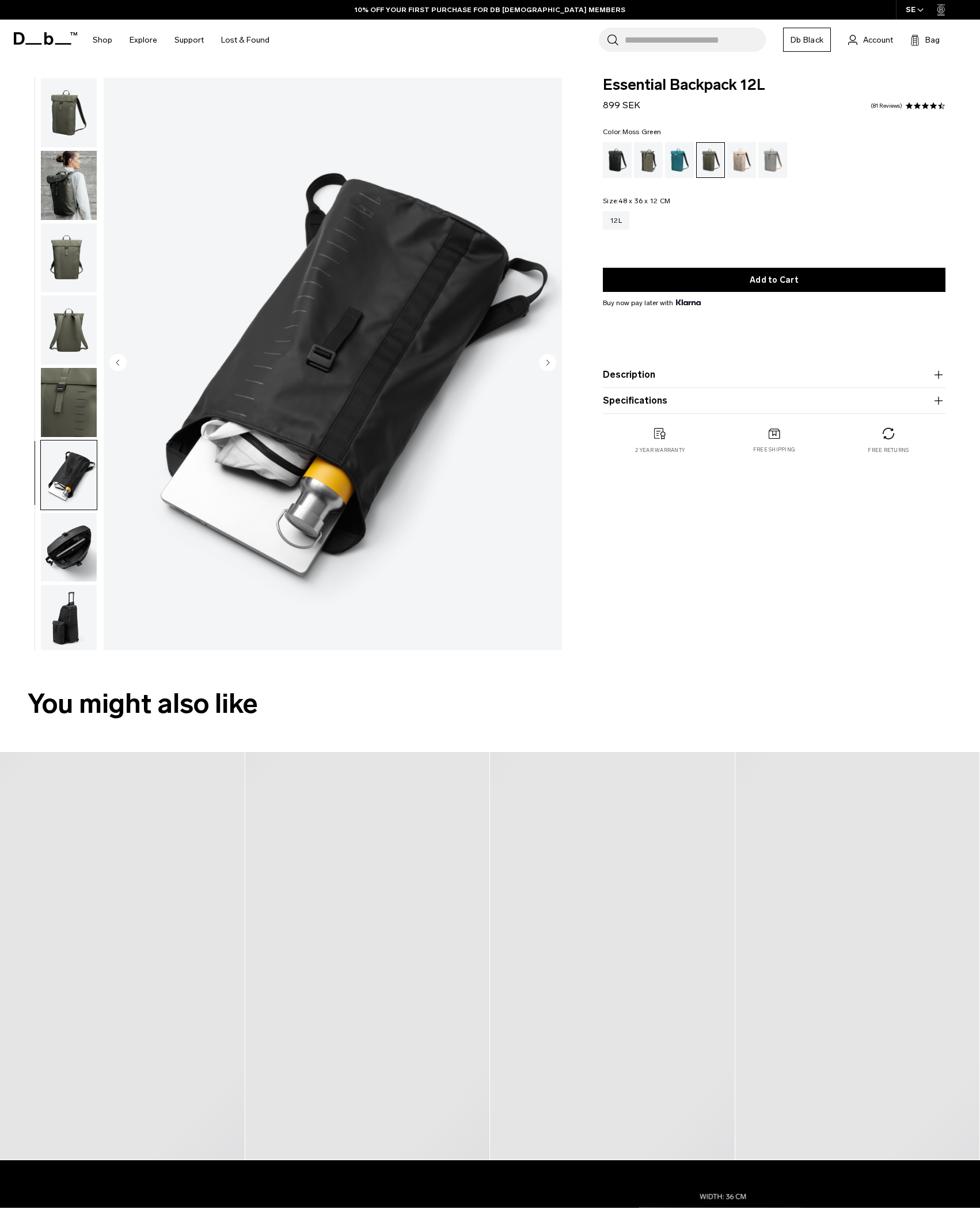
scroll to position [4, 0]
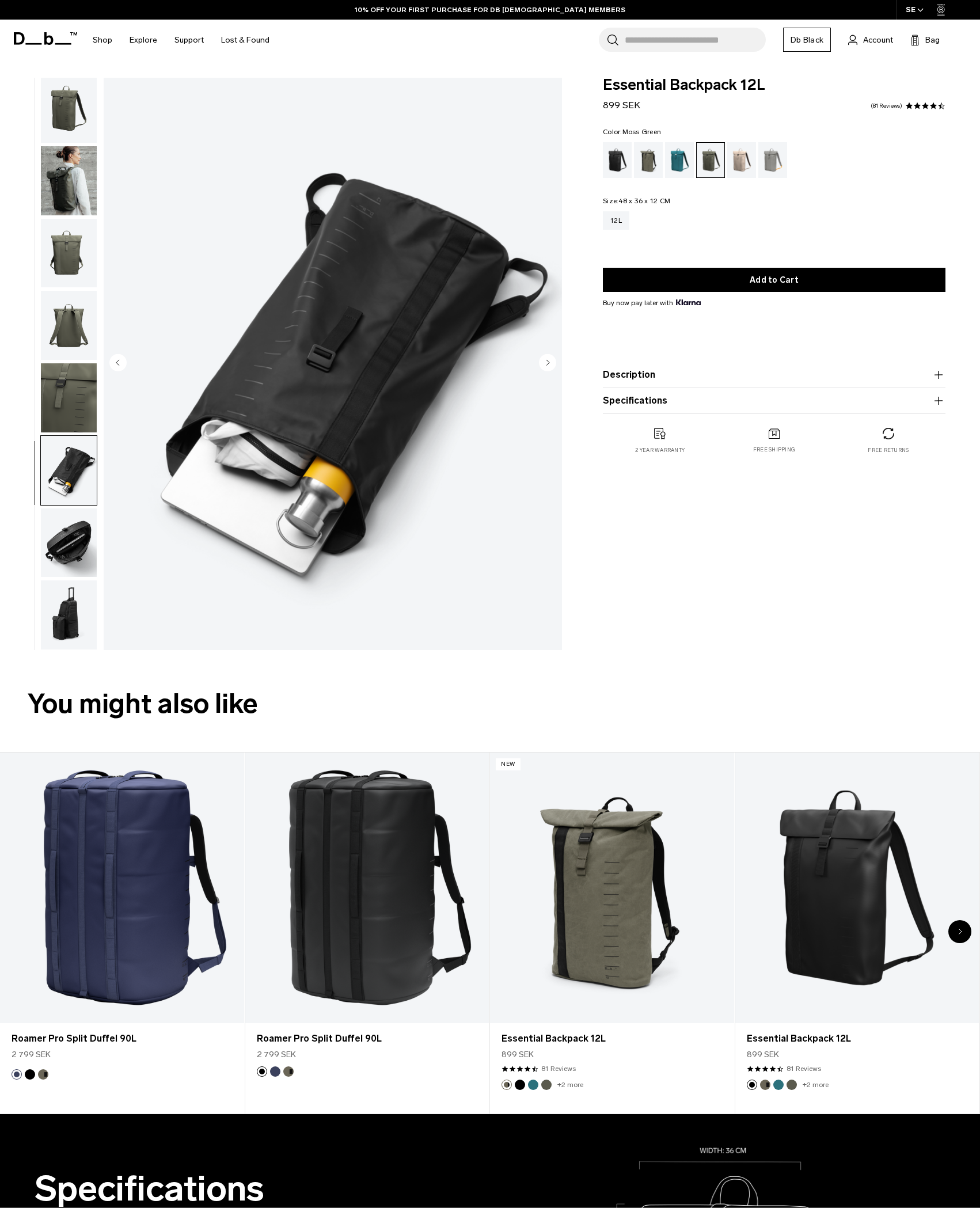
click at [71, 537] on img "button" at bounding box center [68, 543] width 56 height 69
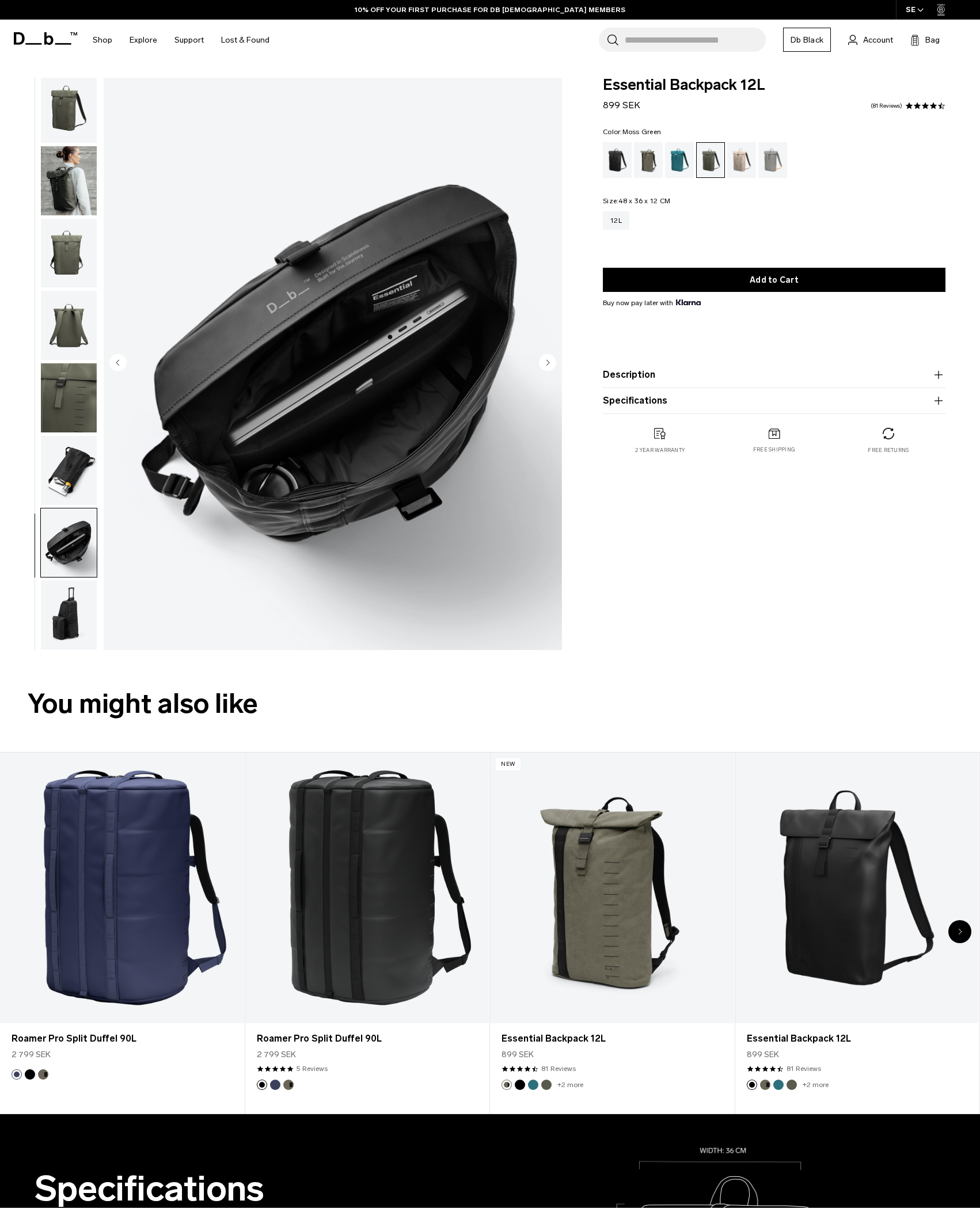
click at [70, 480] on img "button" at bounding box center [68, 470] width 56 height 69
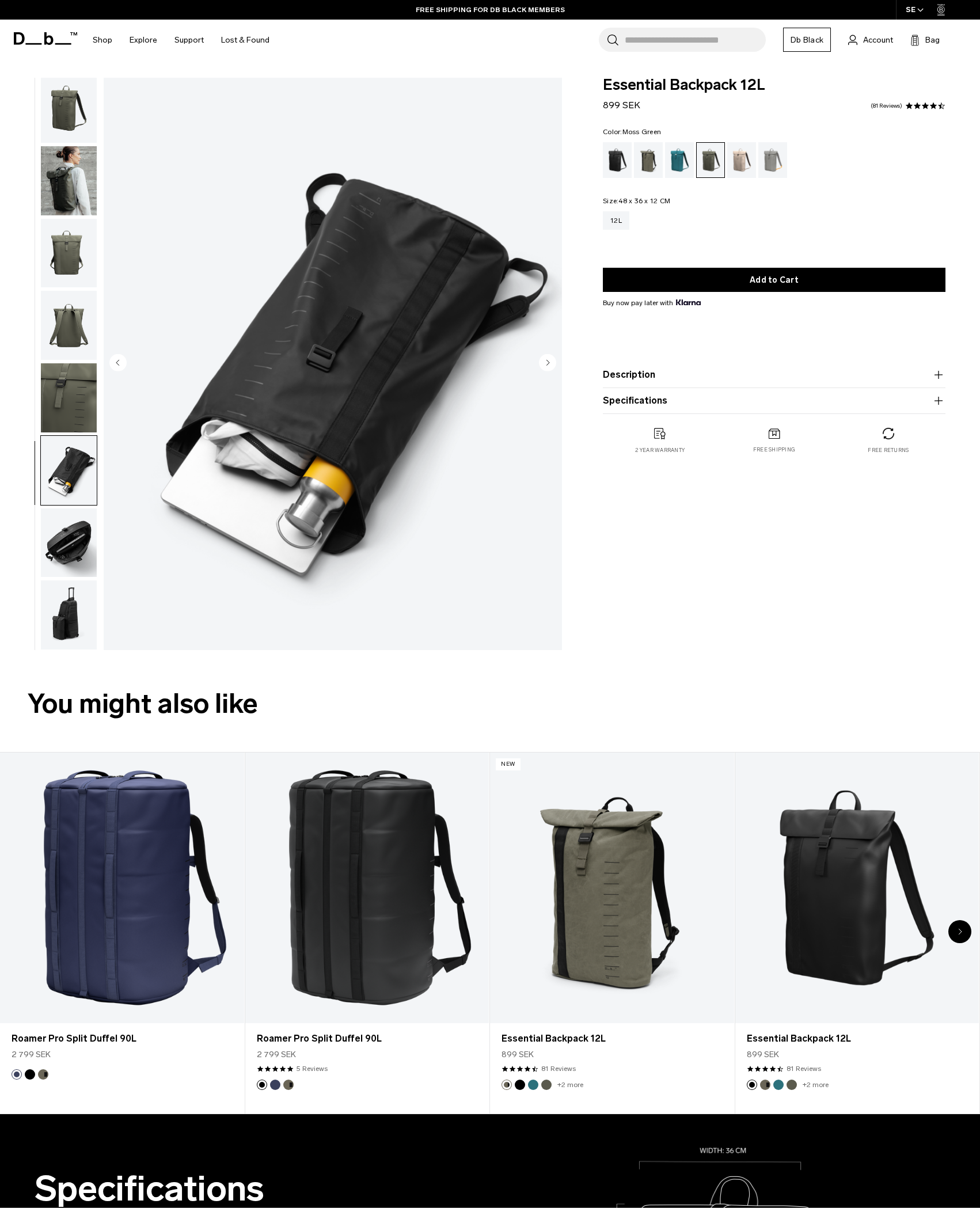
click at [637, 374] on button "Description" at bounding box center [773, 375] width 342 height 14
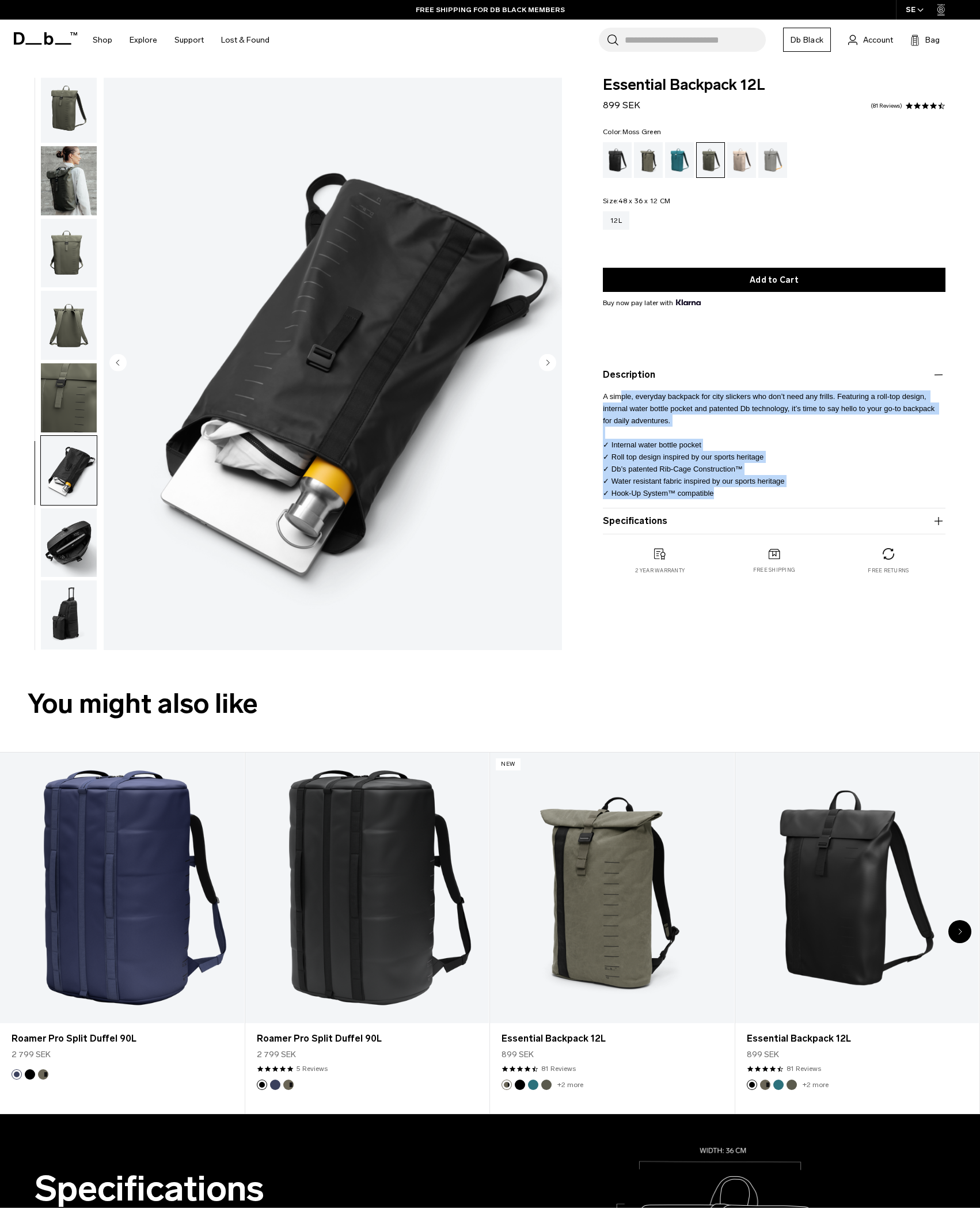
drag, startPoint x: 621, startPoint y: 403, endPoint x: 723, endPoint y: 506, distance: 145.0
click at [725, 502] on div "A simple, everyday backpack for city slickers who don’t need any frills. Featur…" at bounding box center [773, 442] width 342 height 120
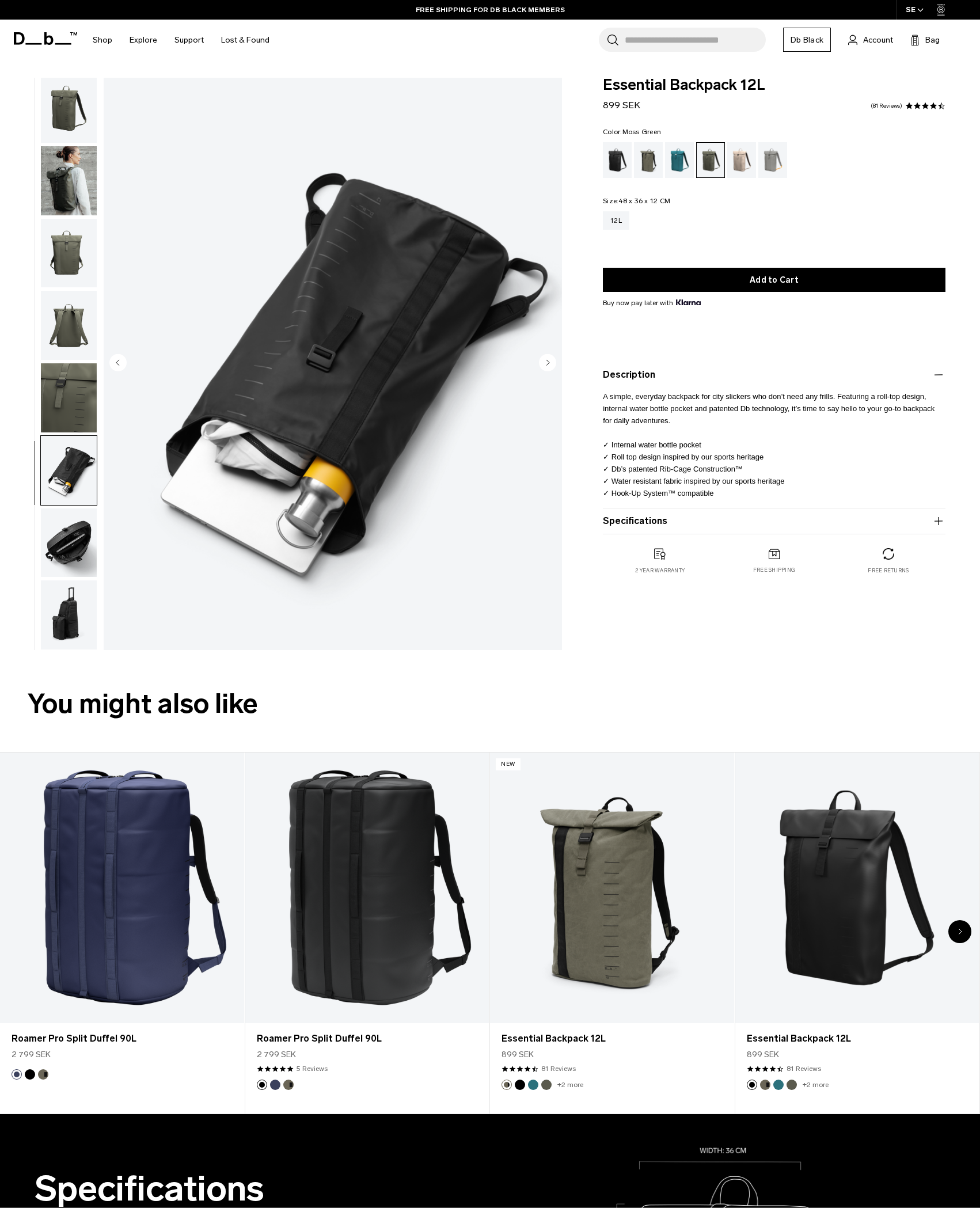
click at [723, 506] on product-accordion "Description A simple, everyday backpack for city slickers who don’t need any fr…" at bounding box center [773, 435] width 342 height 146
click at [716, 523] on button "Specifications" at bounding box center [773, 521] width 342 height 14
drag, startPoint x: 718, startPoint y: 571, endPoint x: 613, endPoint y: 546, distance: 107.9
click at [613, 546] on p "Volume 12 Litres Dimensions 48 x 36 x 12 CM (H x W x D) Weight 0.55 KG" at bounding box center [773, 550] width 342 height 45
click at [613, 546] on strong "Volume" at bounding box center [616, 542] width 29 height 10
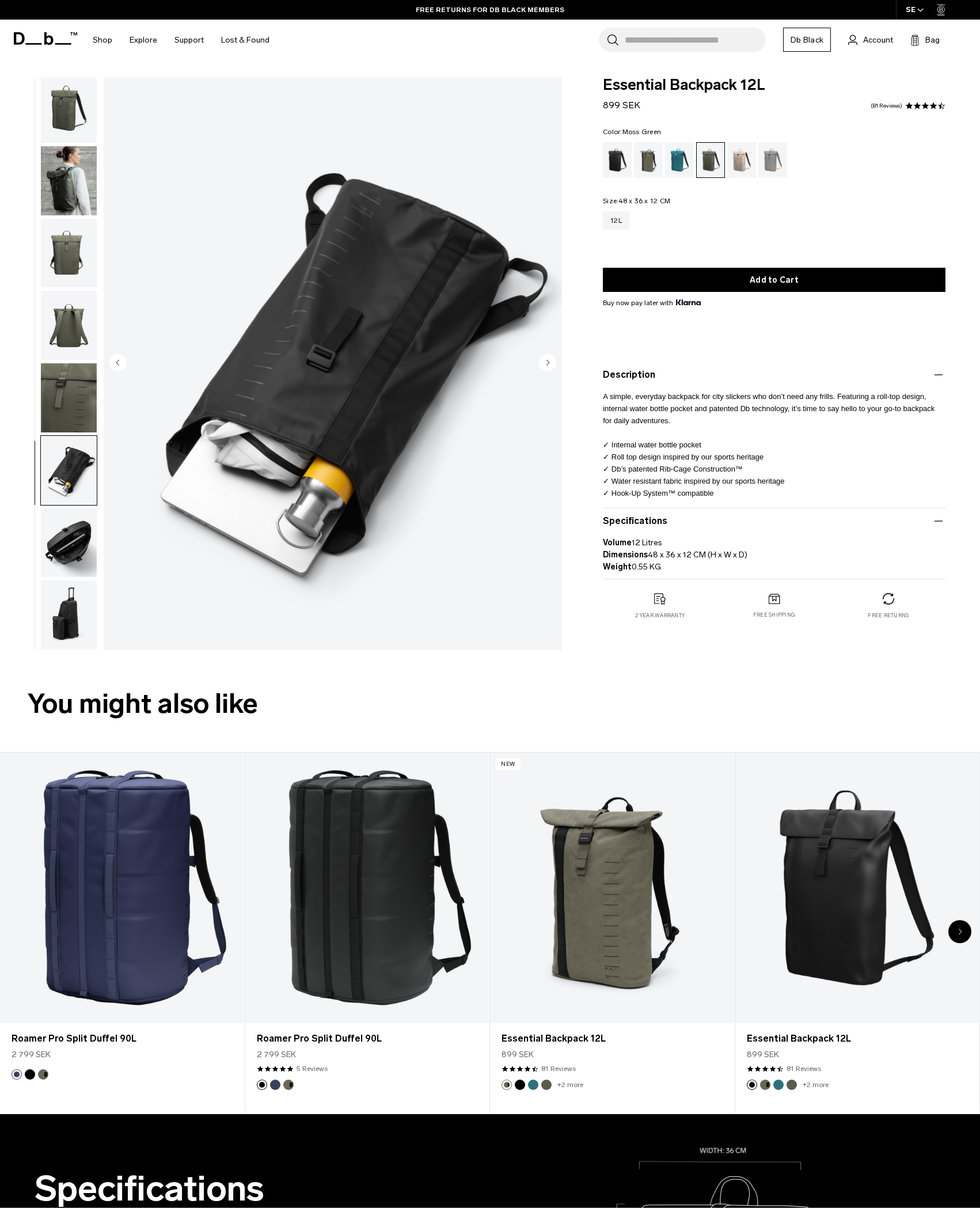
click at [94, 546] on img "button" at bounding box center [68, 543] width 56 height 69
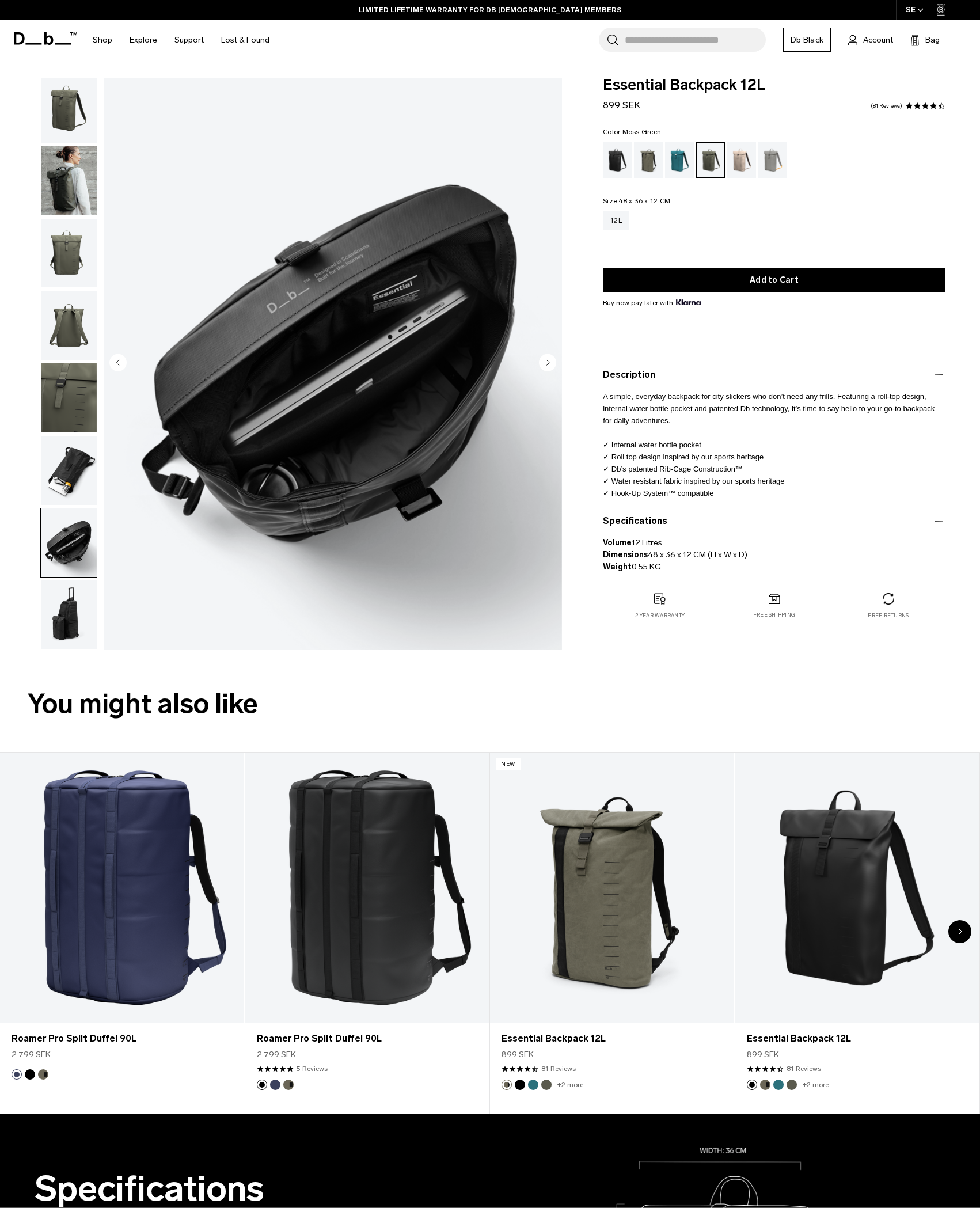
click at [68, 606] on img "button" at bounding box center [68, 615] width 56 height 69
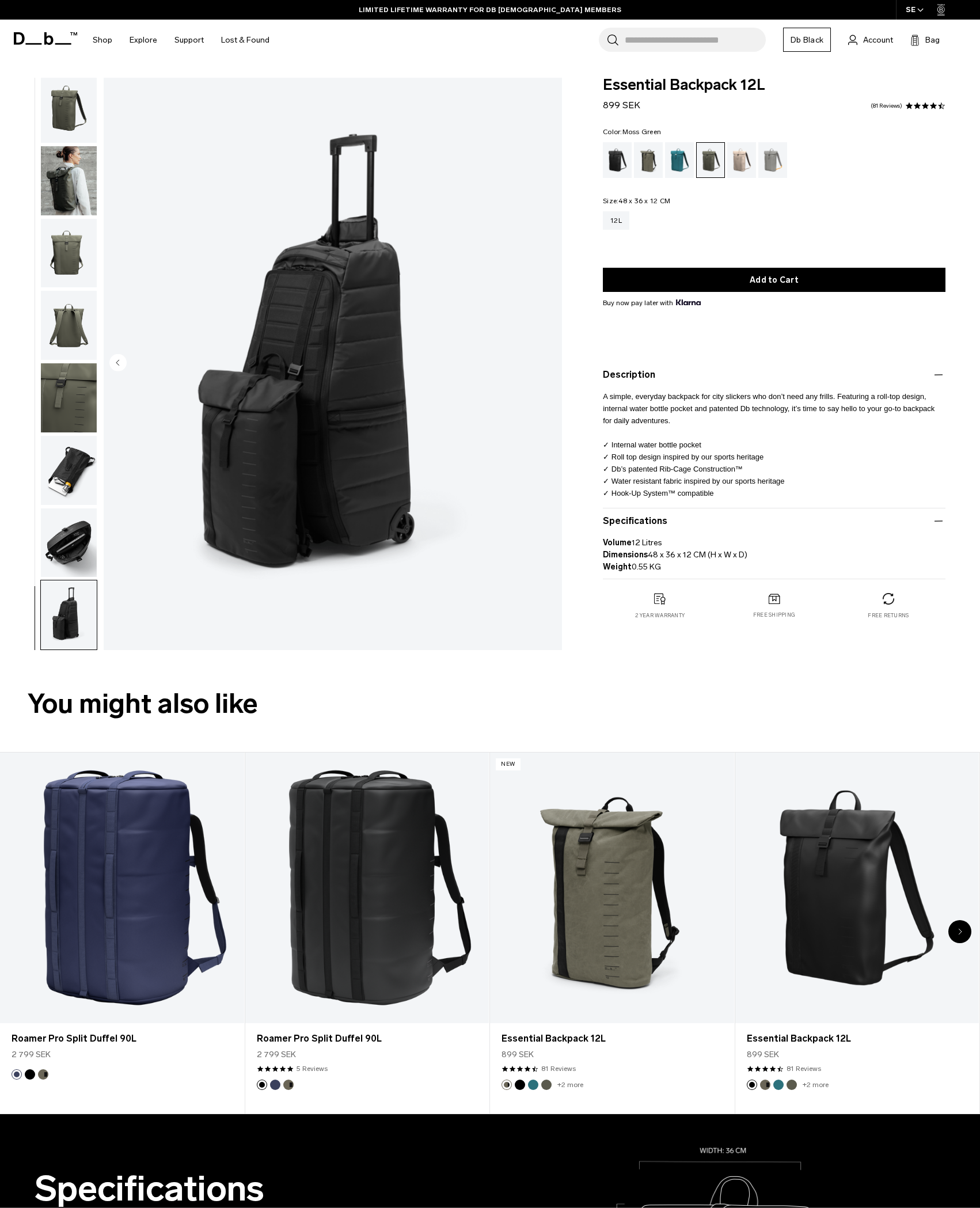
click at [68, 556] on img "button" at bounding box center [68, 543] width 56 height 69
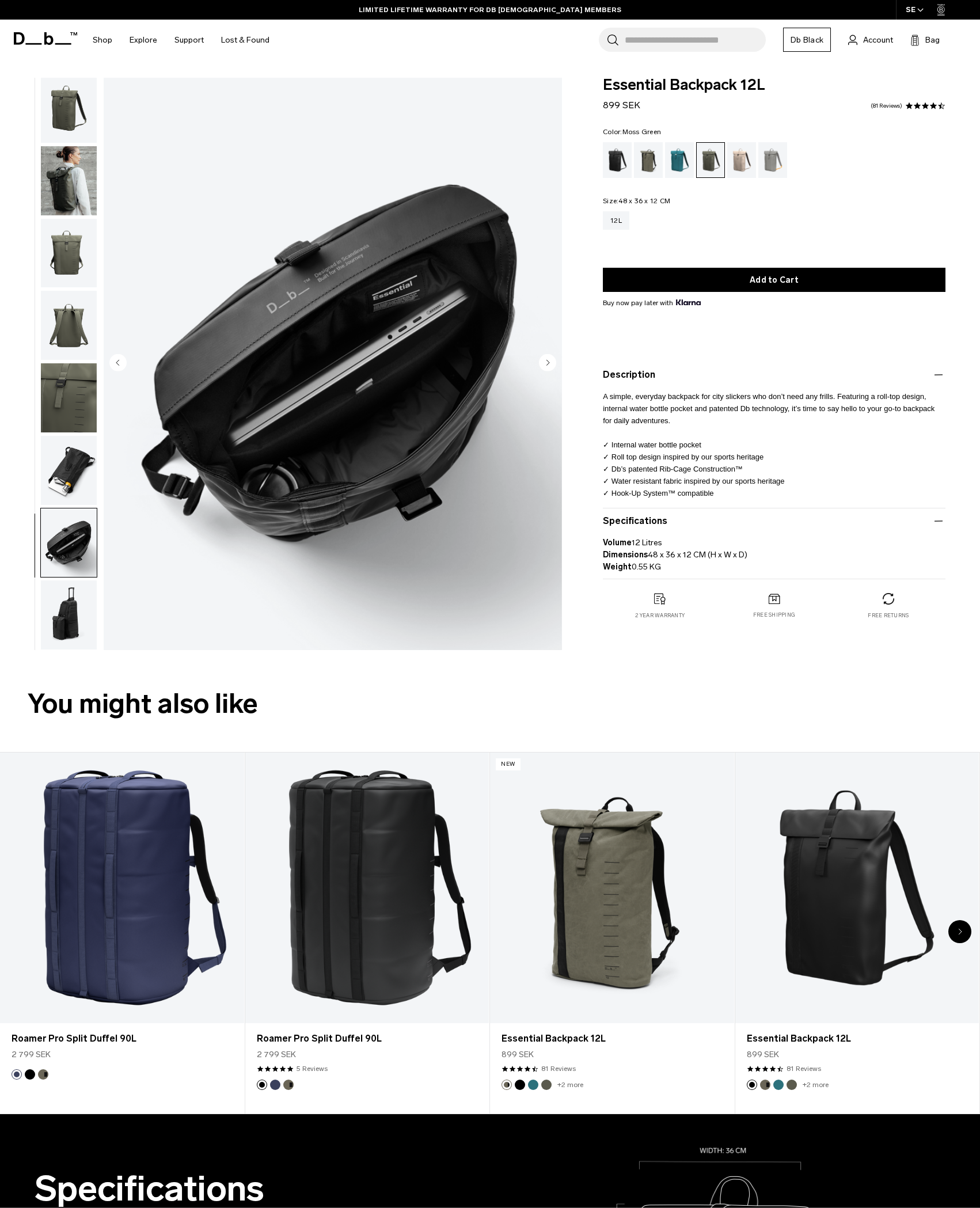
click at [68, 479] on img "button" at bounding box center [68, 470] width 56 height 69
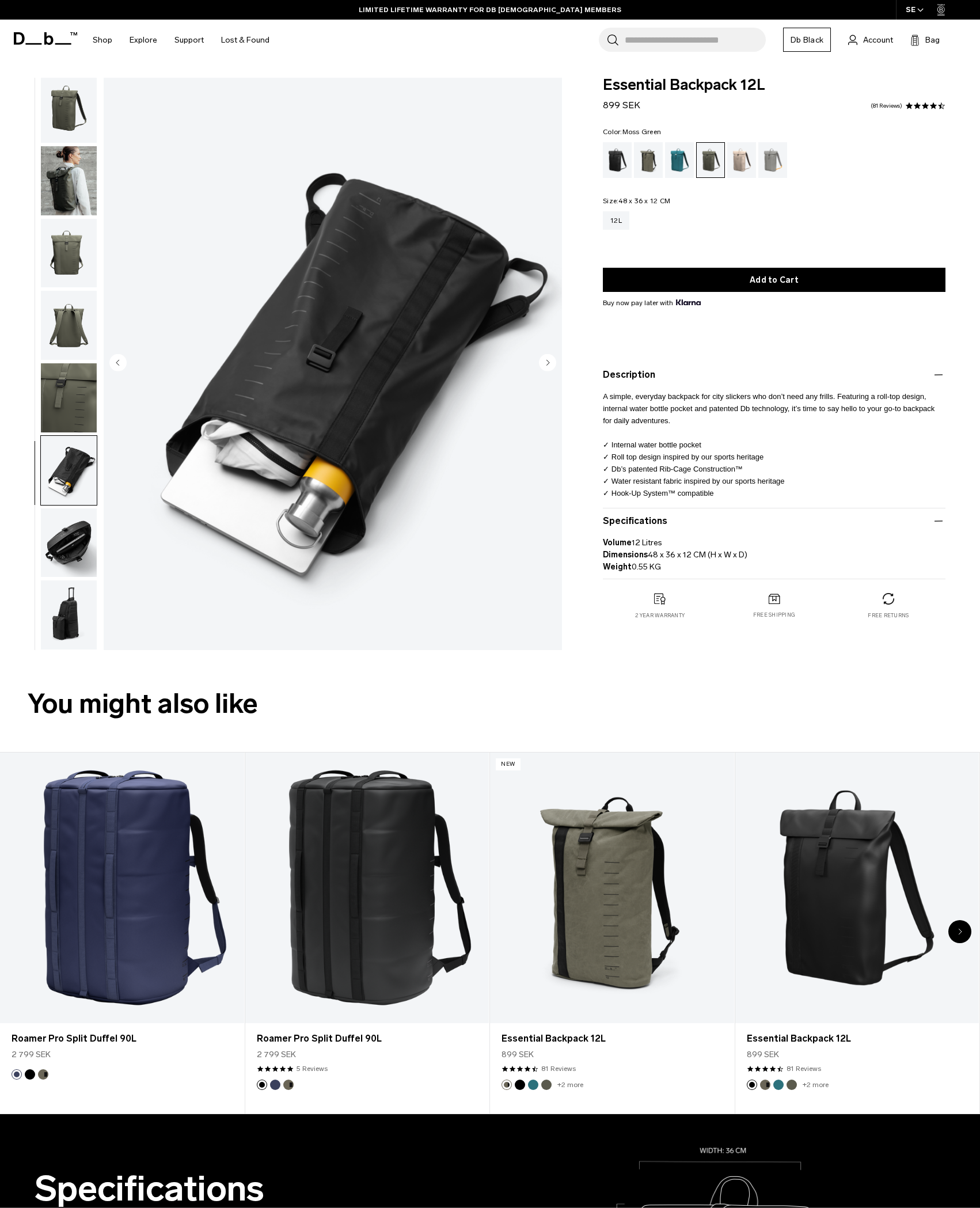
click at [65, 424] on img "button" at bounding box center [68, 397] width 56 height 69
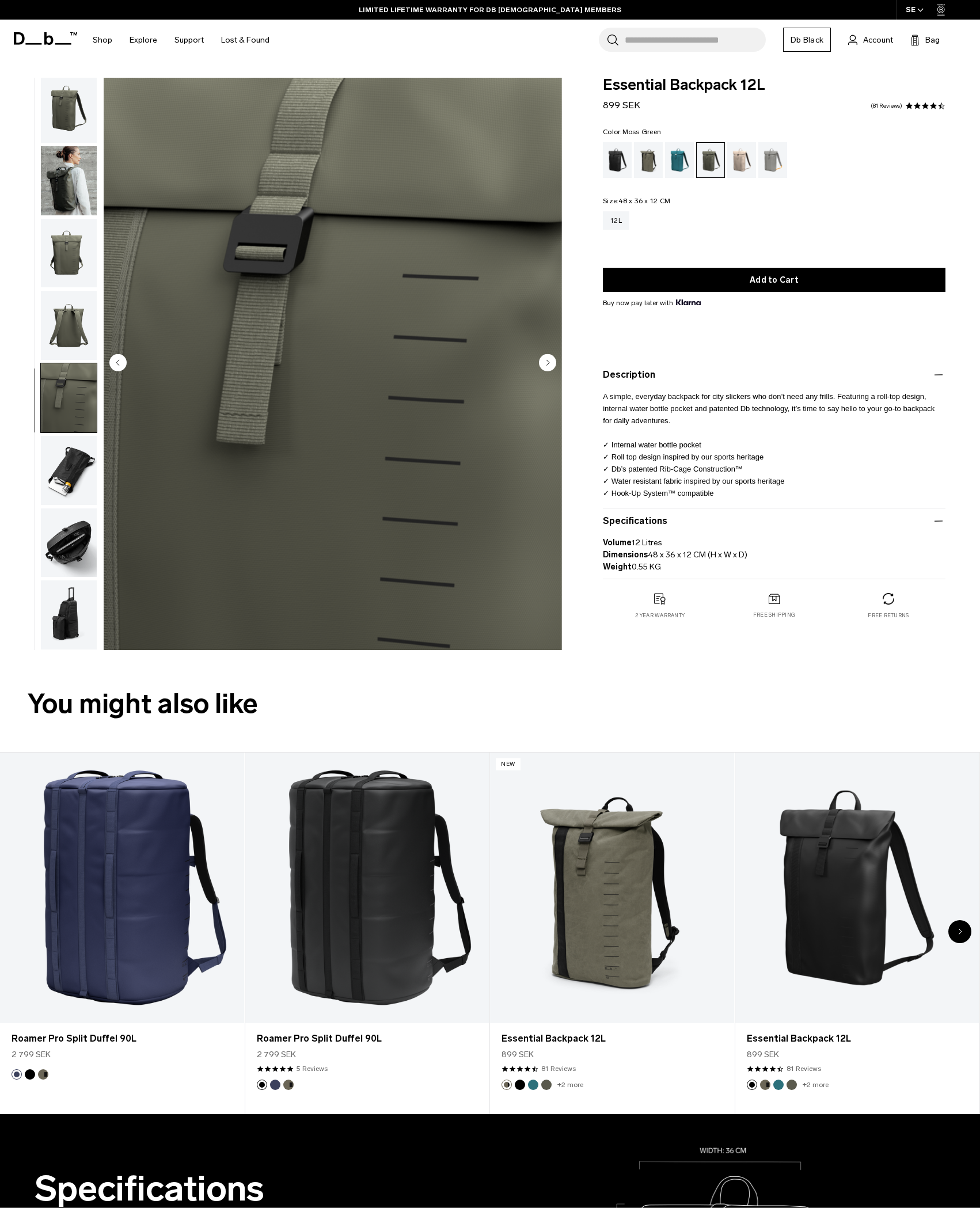
click at [60, 343] on img "button" at bounding box center [68, 325] width 56 height 69
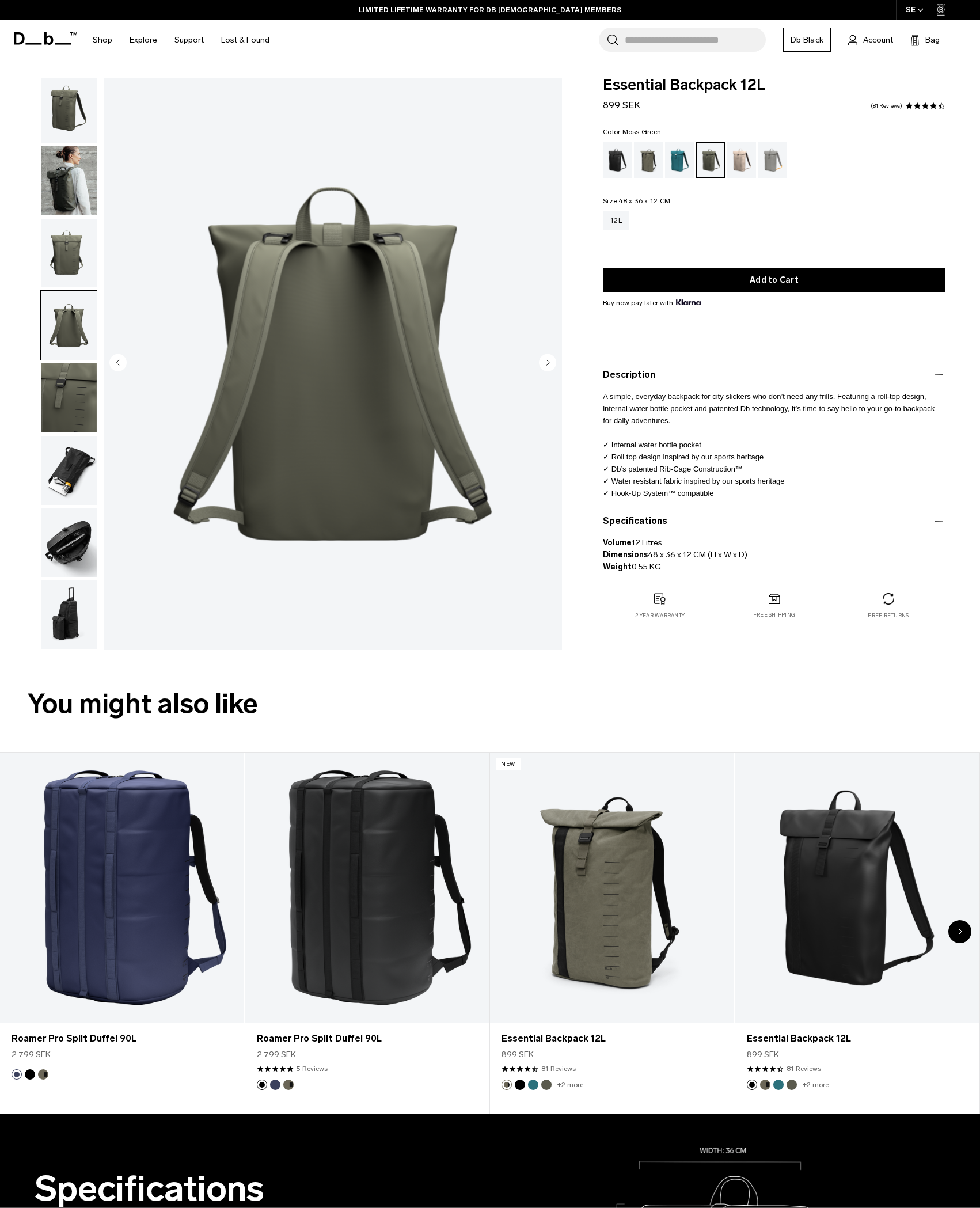
click at [60, 251] on img "button" at bounding box center [68, 253] width 56 height 69
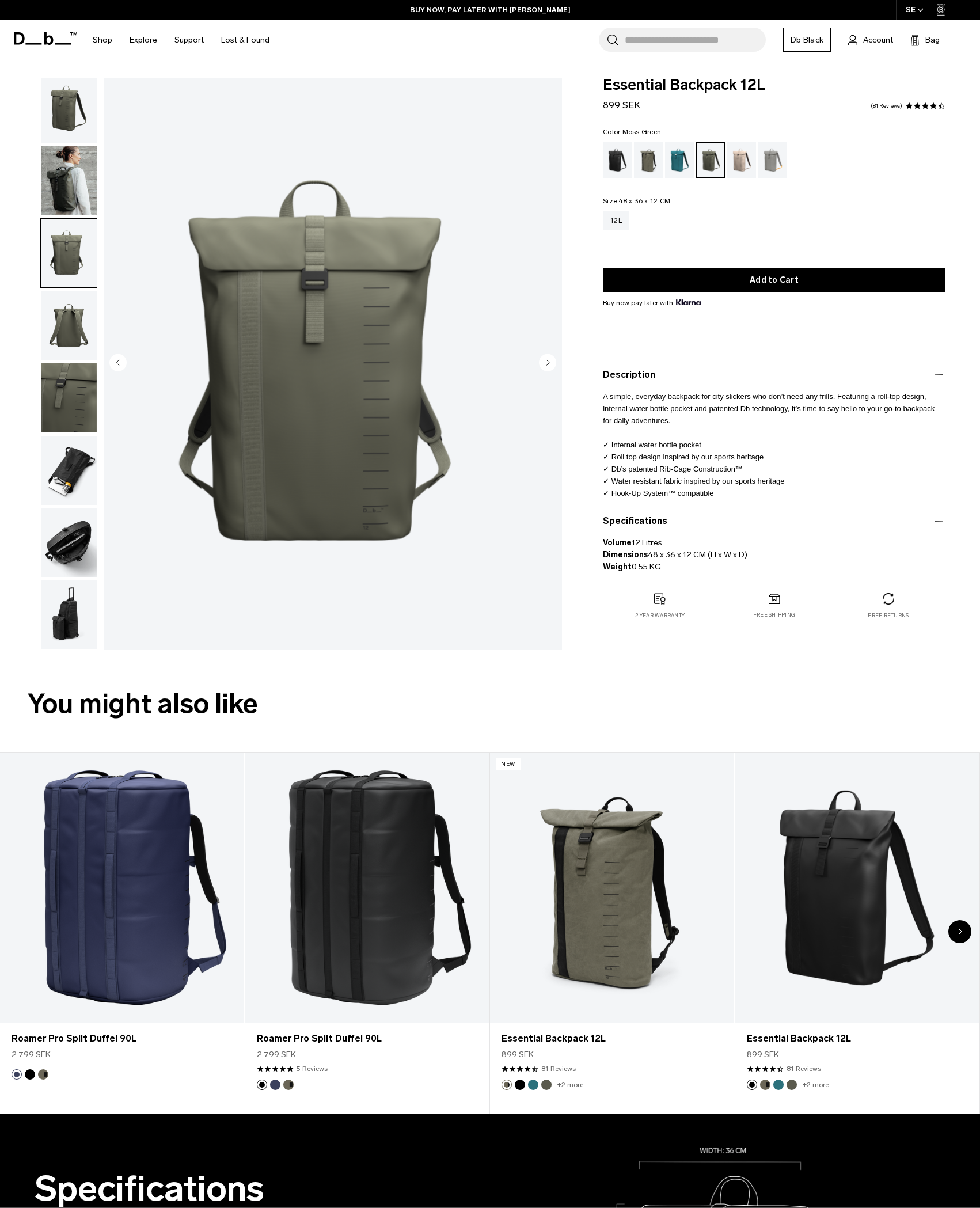
click at [65, 193] on img "button" at bounding box center [68, 181] width 56 height 69
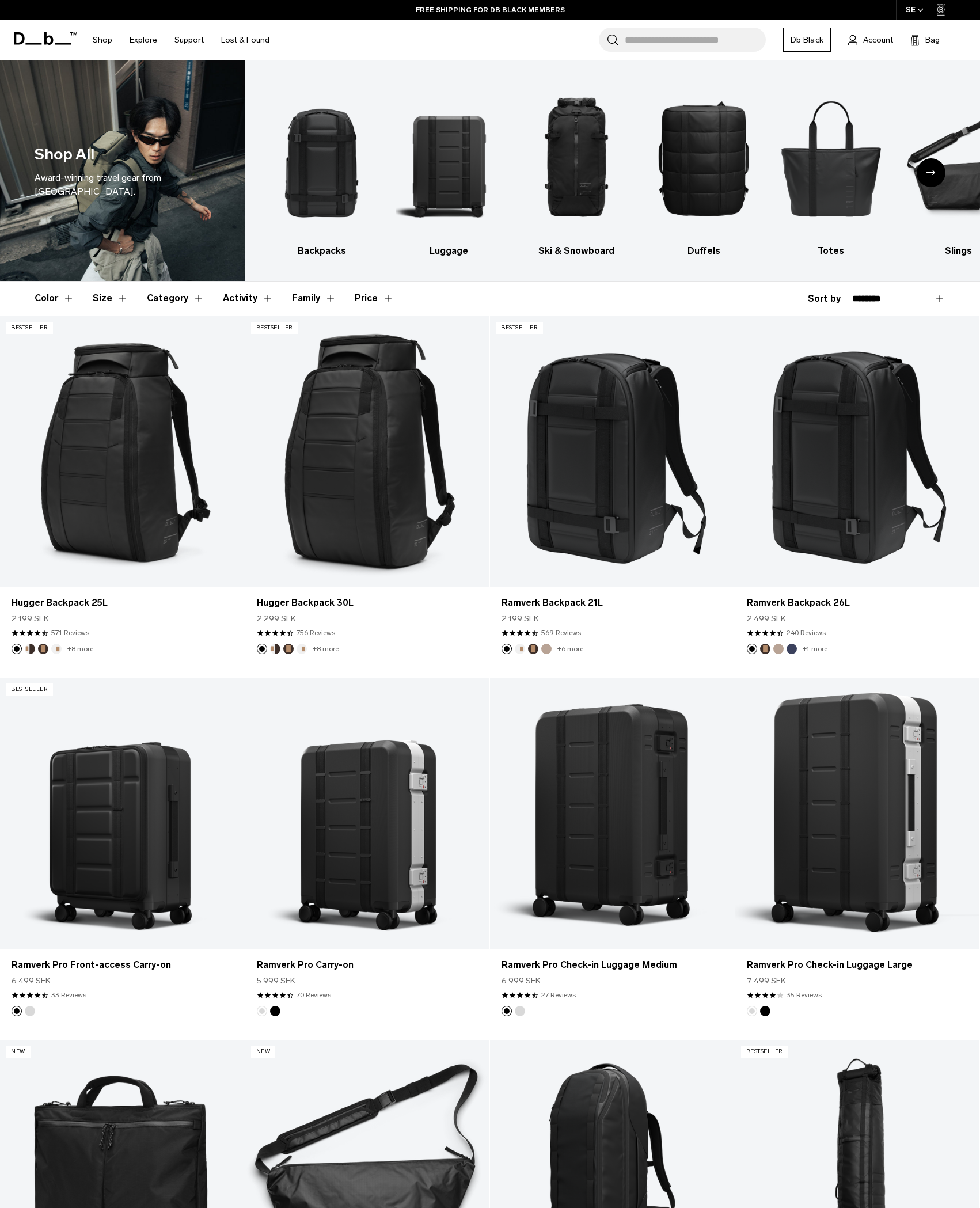
click at [101, 303] on button "Size" at bounding box center [110, 298] width 35 height 34
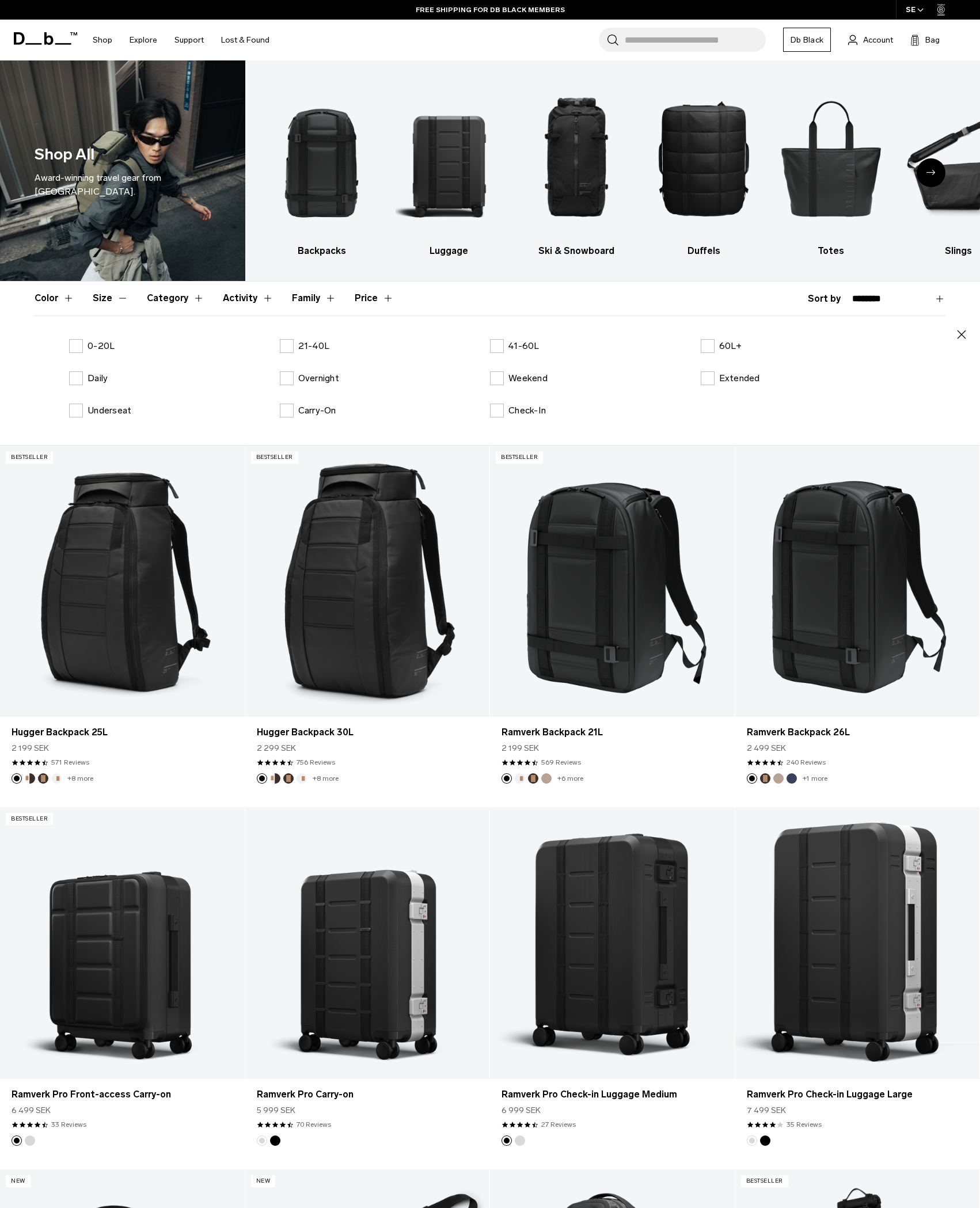
click at [53, 298] on button "Color" at bounding box center [54, 298] width 40 height 34
click at [283, 296] on header "Color Size Category Activity Family Price" at bounding box center [490, 298] width 911 height 34
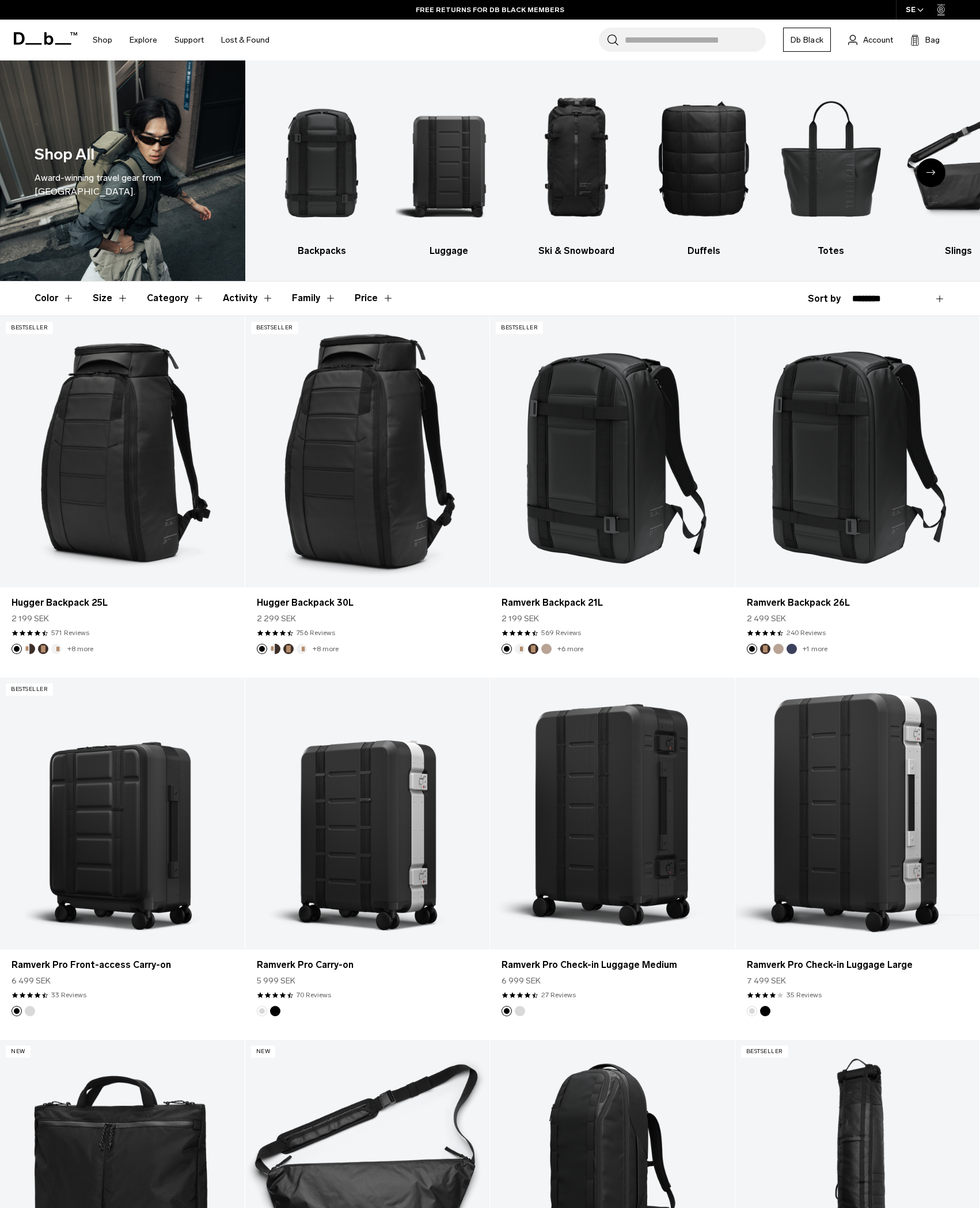
click at [294, 300] on button "Family" at bounding box center [314, 298] width 44 height 34
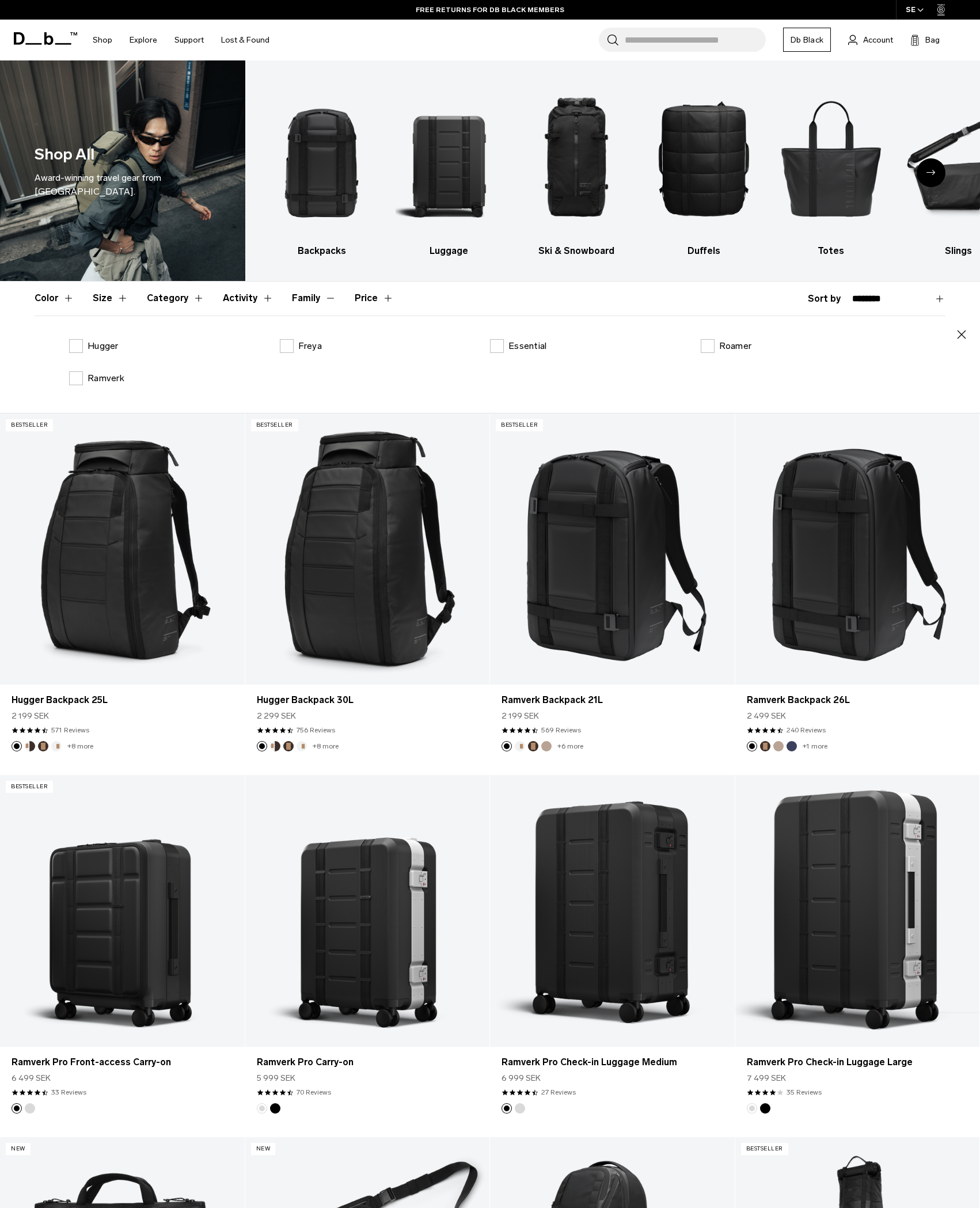
click at [240, 308] on button "Activity" at bounding box center [248, 298] width 51 height 34
click at [242, 298] on button "Activity" at bounding box center [248, 298] width 51 height 34
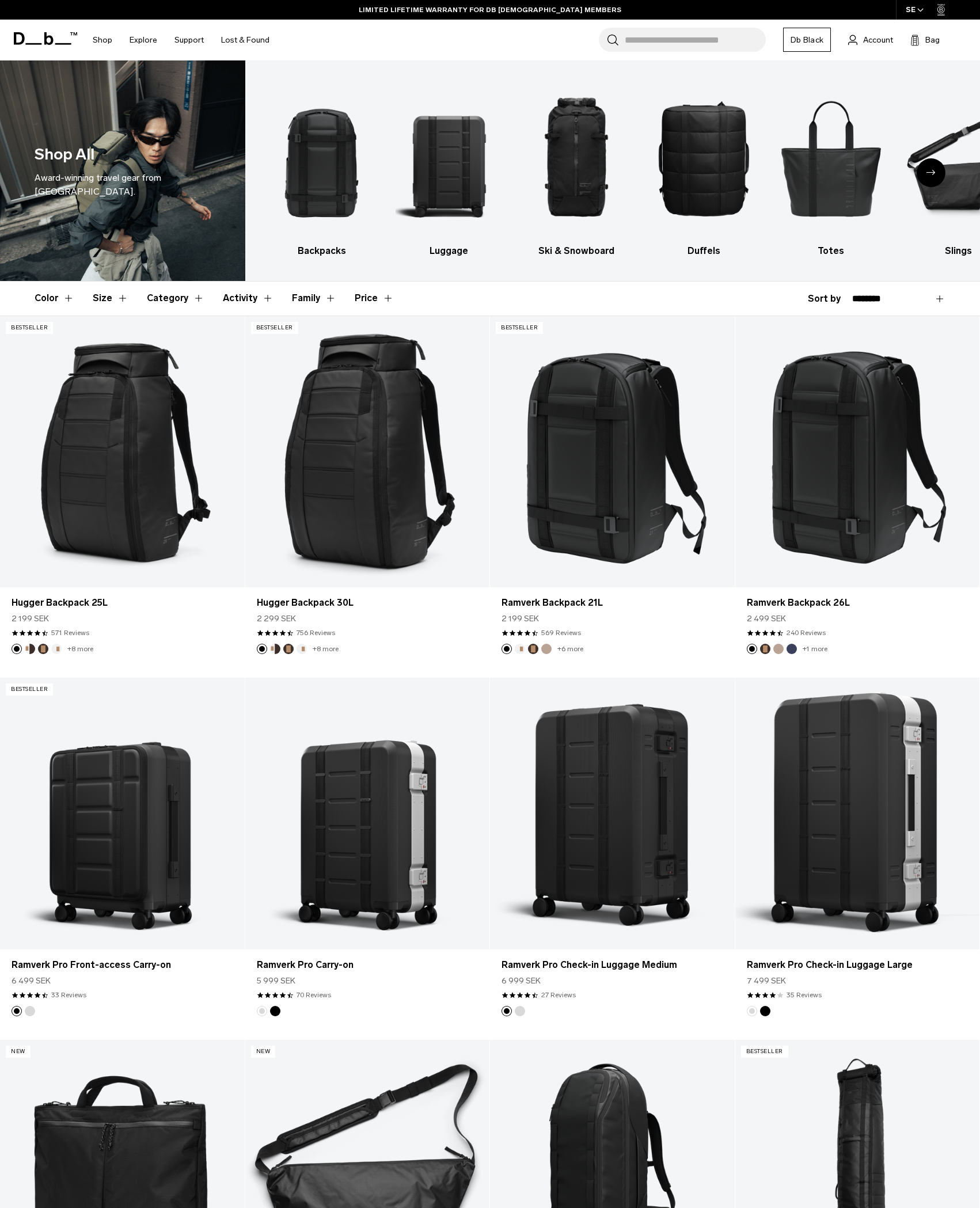
click at [181, 299] on button "Category" at bounding box center [175, 298] width 58 height 34
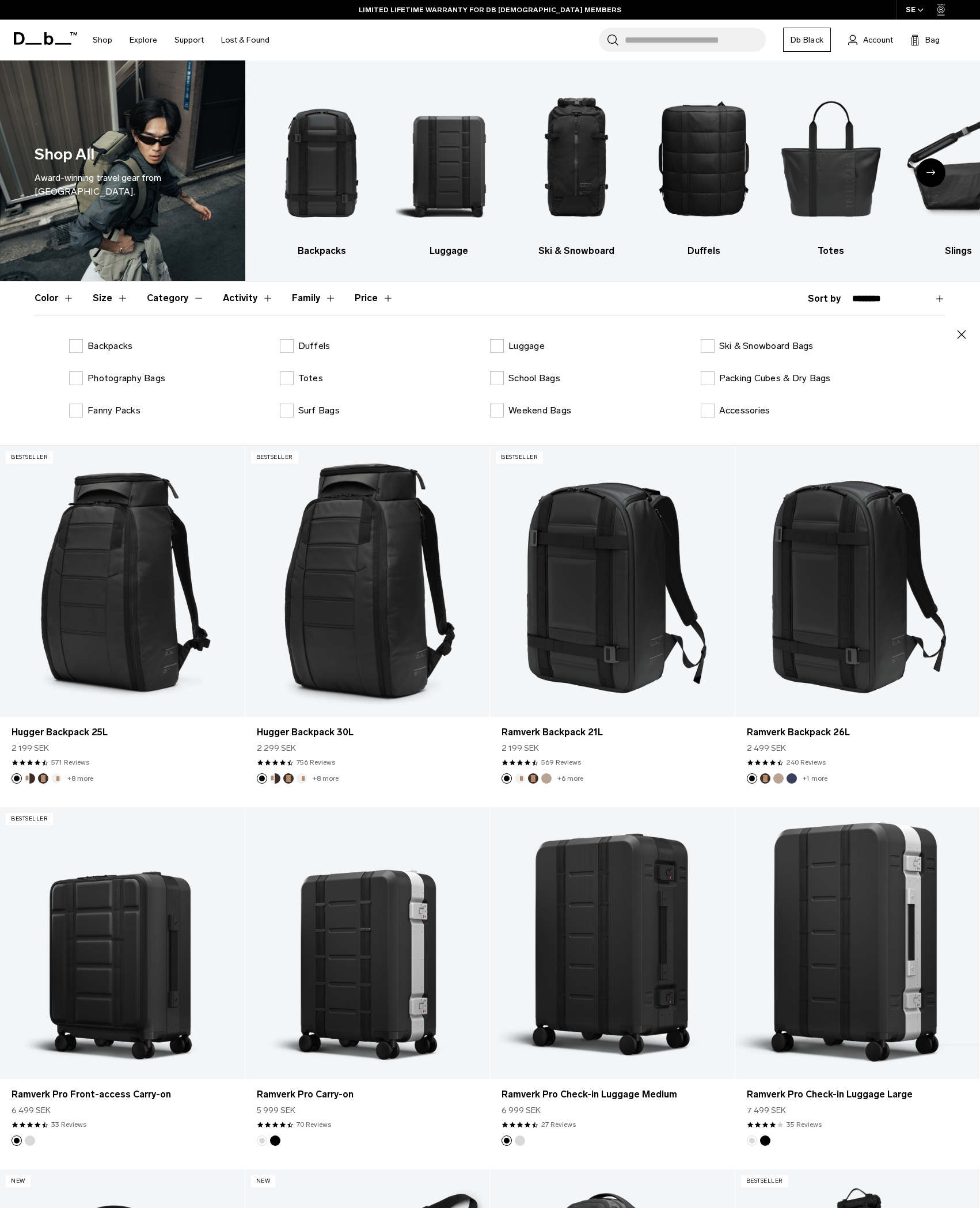
click at [181, 299] on button "Category" at bounding box center [175, 298] width 58 height 34
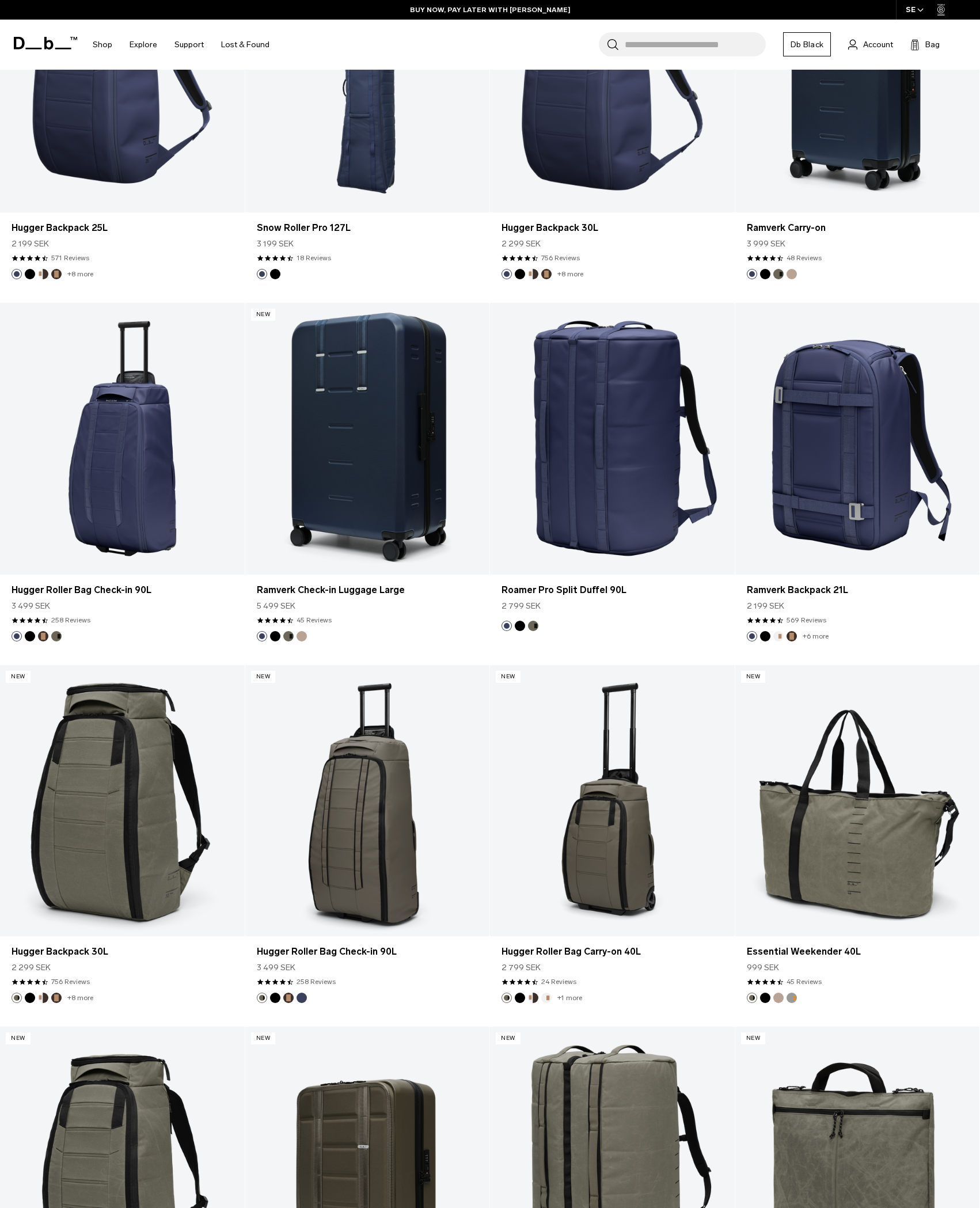
scroll to position [2917, 0]
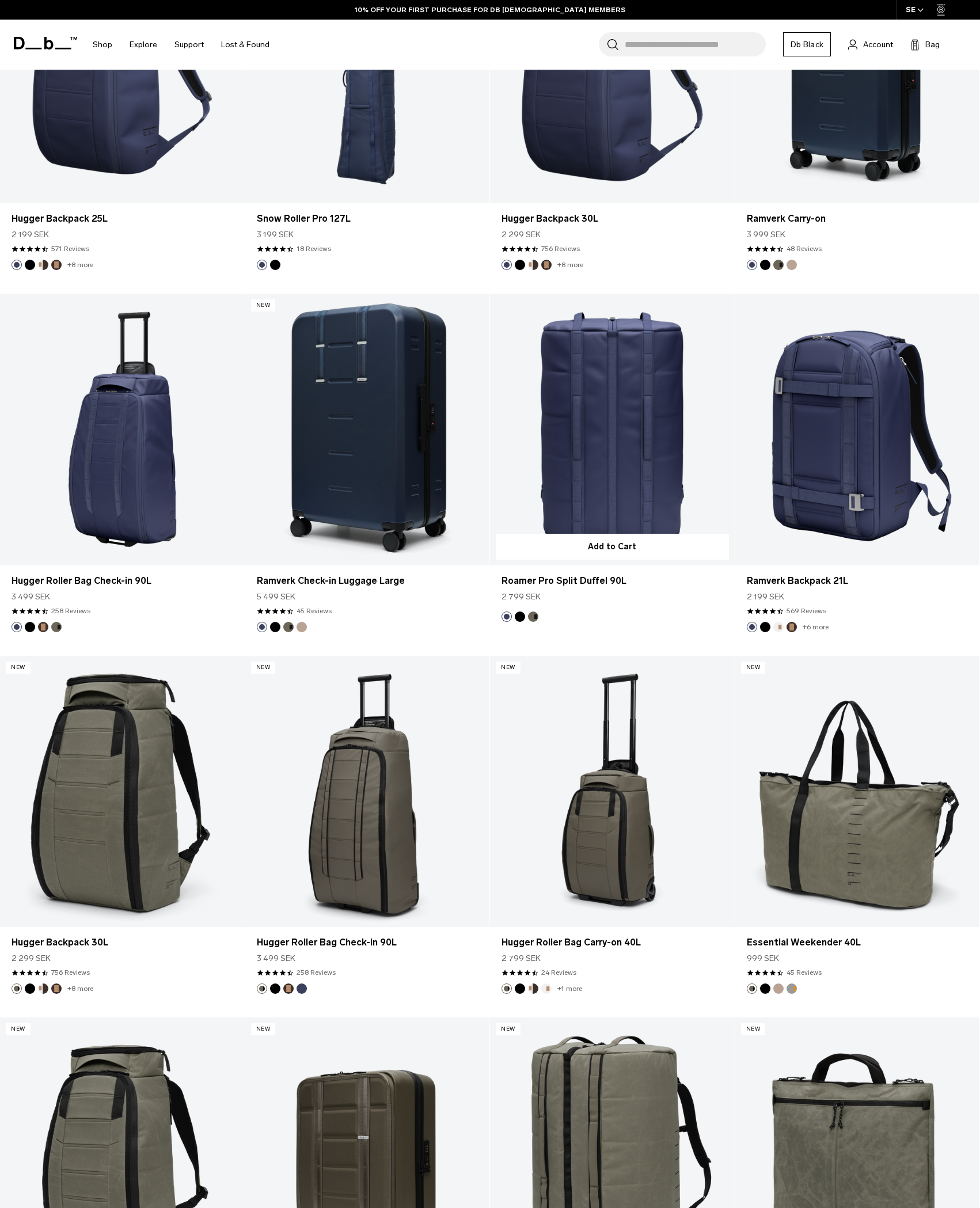
click at [521, 615] on button "Black Out" at bounding box center [520, 616] width 10 height 10
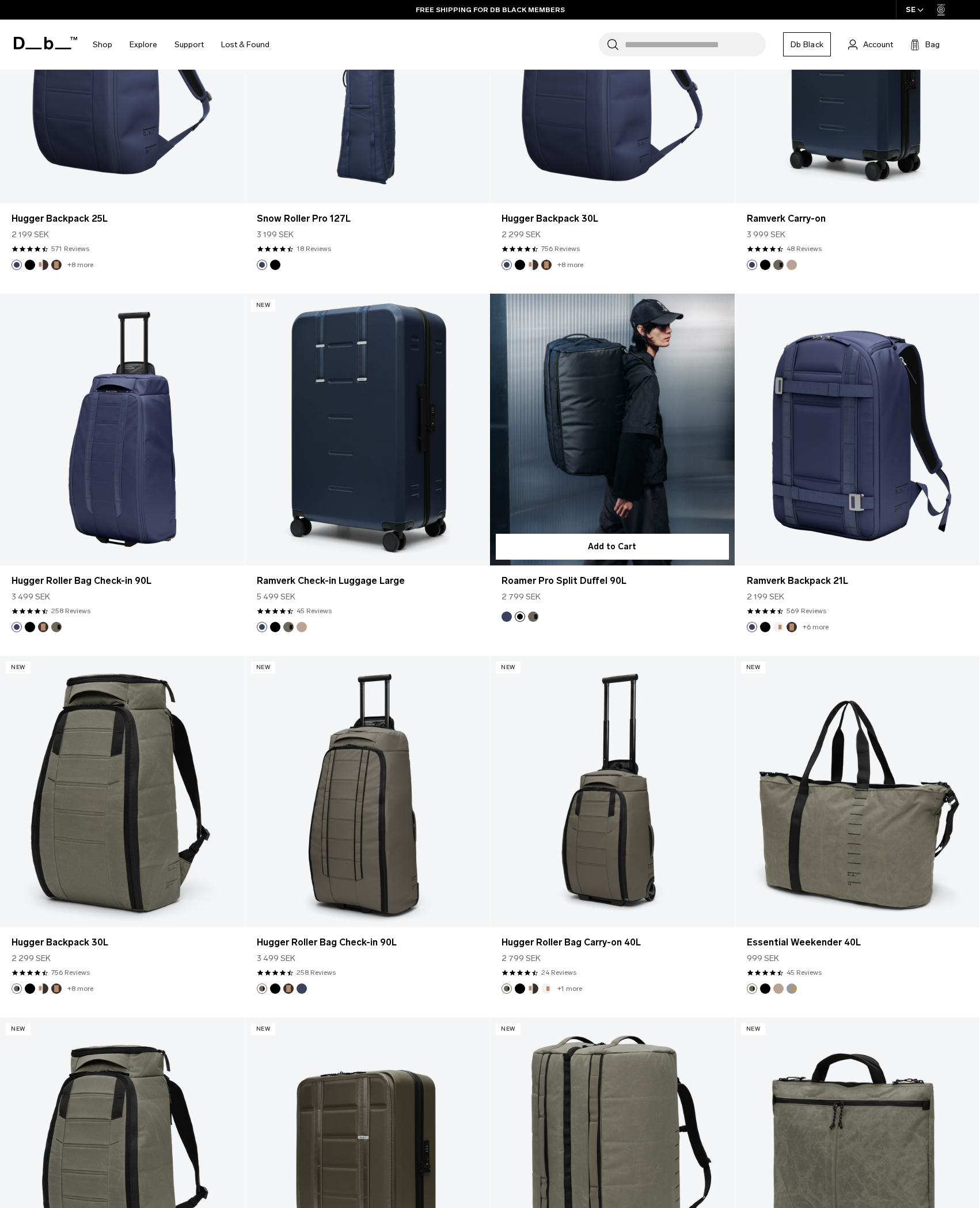
click at [535, 614] on button "Forest Green" at bounding box center [533, 616] width 10 height 10
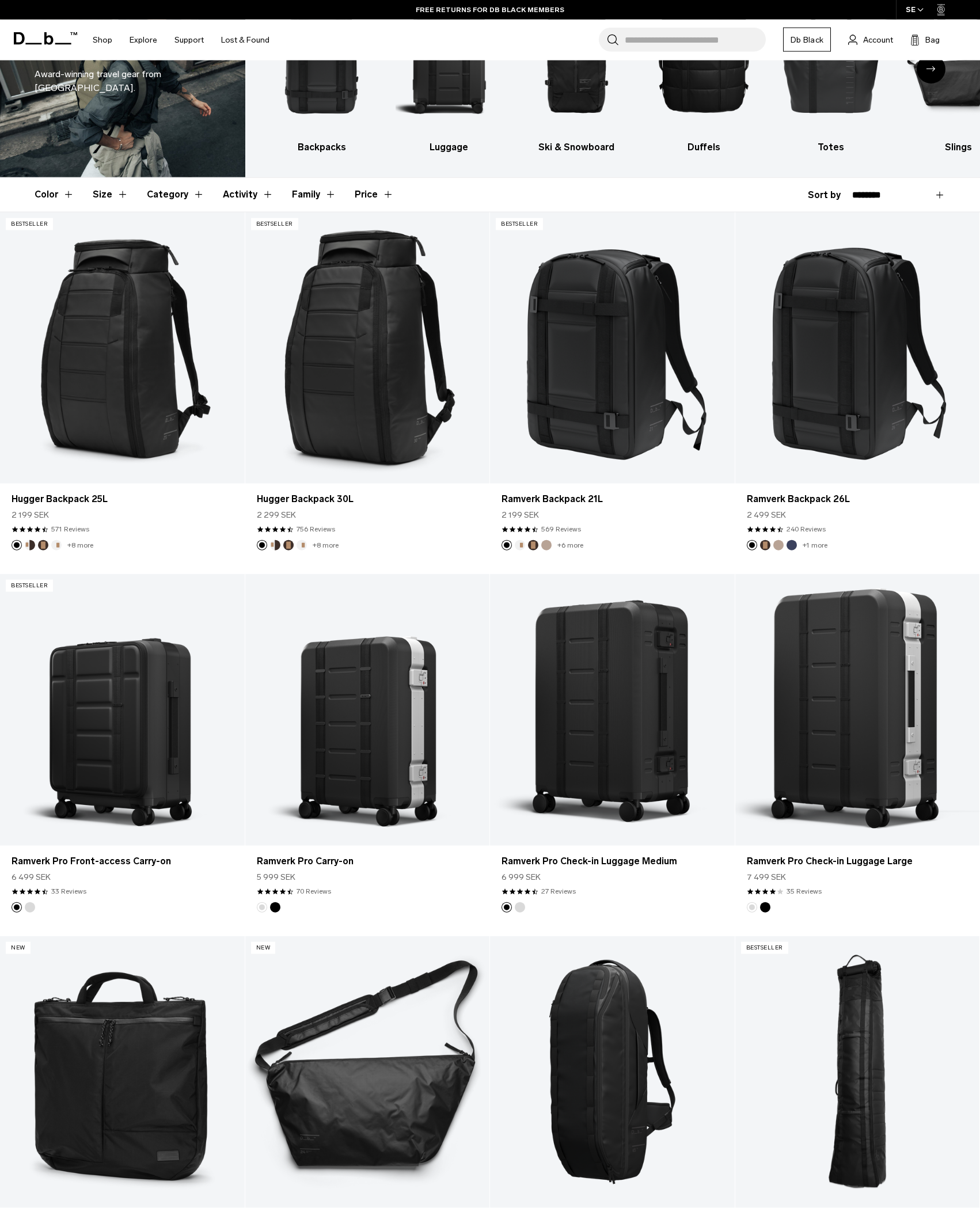
scroll to position [0, 0]
